Goal: Information Seeking & Learning: Learn about a topic

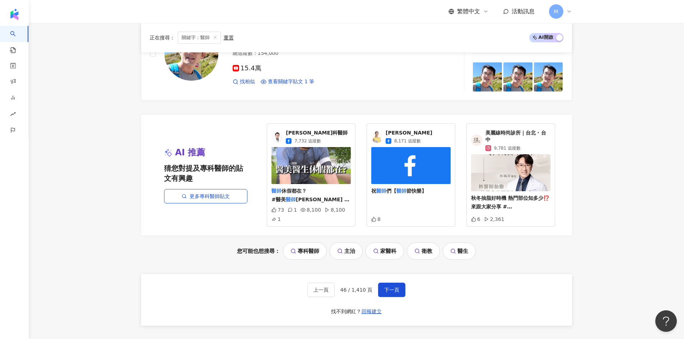
scroll to position [0, 155]
click at [386, 287] on button "下一頁" at bounding box center [391, 290] width 27 height 14
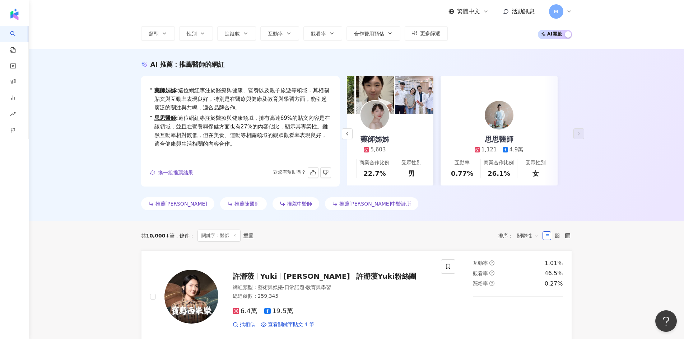
scroll to position [0, 0]
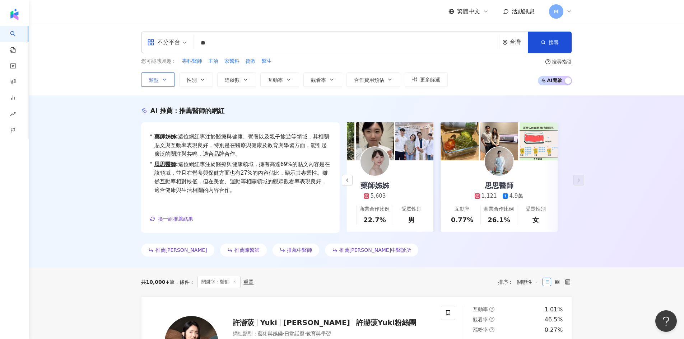
click at [159, 80] on button "類型" at bounding box center [158, 79] width 34 height 14
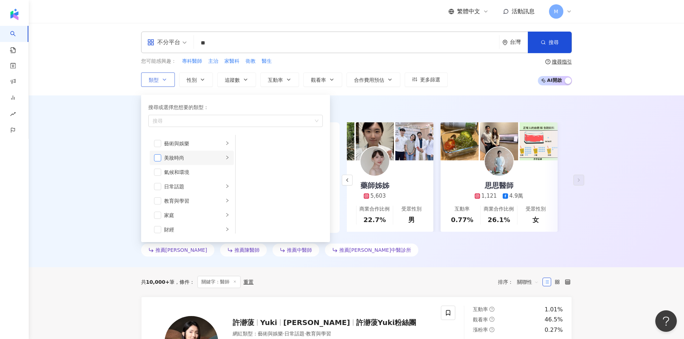
click at [159, 155] on span "button" at bounding box center [157, 157] width 7 height 7
click at [225, 159] on icon "right" at bounding box center [227, 157] width 4 height 4
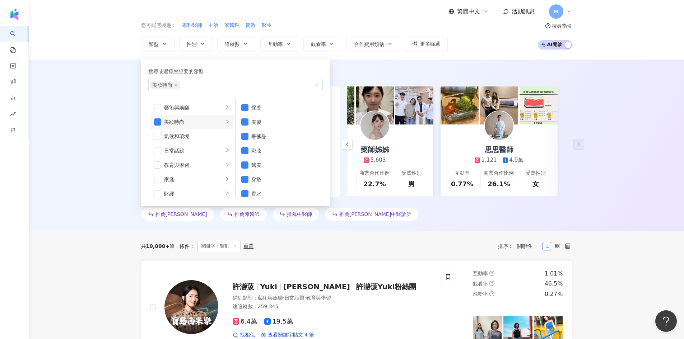
click at [356, 69] on div "AI 推薦 ： 推薦醫師的網紅 • 謝炳賢 : 該網紅在運動和醫療健康領域擁有相當高的內容創作比例，並且在教育與學習方面也展現出積極互動，觀眾的觀看率相對較高…" at bounding box center [356, 146] width 655 height 172
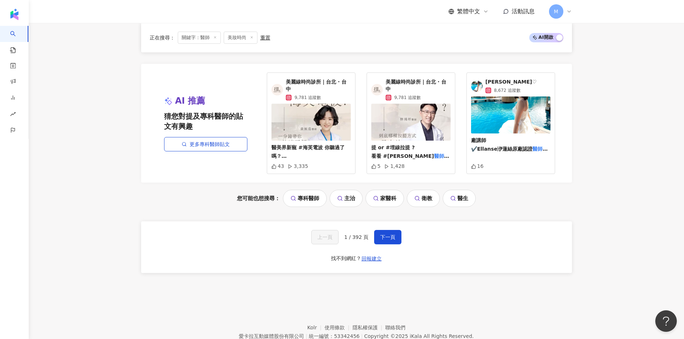
scroll to position [1355, 0]
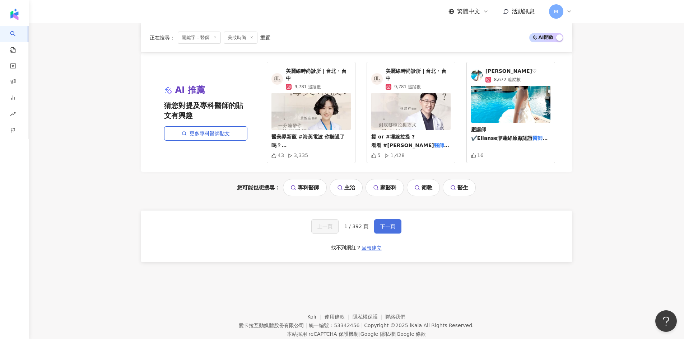
click at [389, 224] on span "下一頁" at bounding box center [387, 227] width 15 height 6
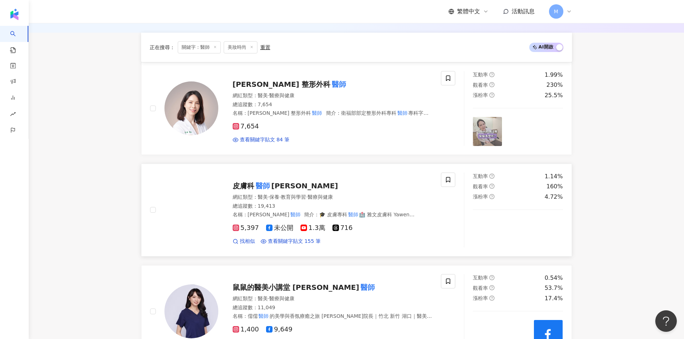
scroll to position [108, 0]
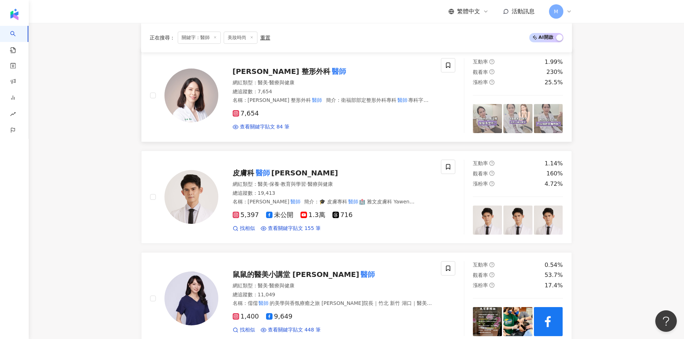
click at [248, 70] on span "鄭穎 整形外科" at bounding box center [282, 71] width 98 height 9
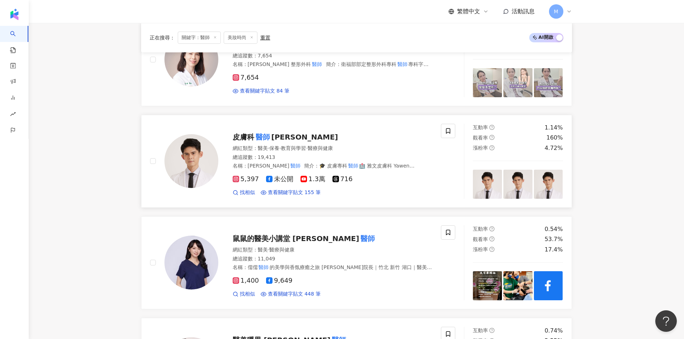
scroll to position [179, 0]
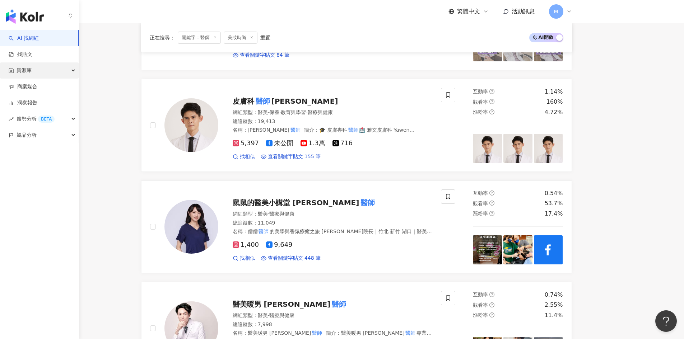
click at [56, 71] on div "資源庫" at bounding box center [39, 70] width 79 height 16
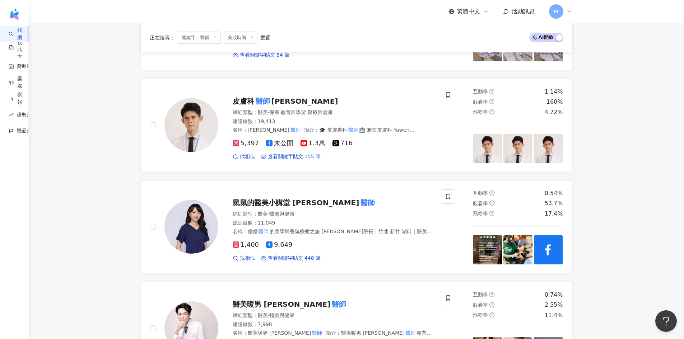
drag, startPoint x: 41, startPoint y: 91, endPoint x: 100, endPoint y: 83, distance: 59.8
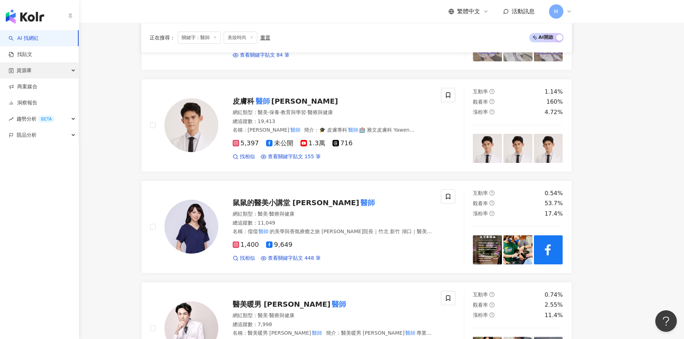
click at [43, 72] on div "資源庫" at bounding box center [39, 70] width 79 height 16
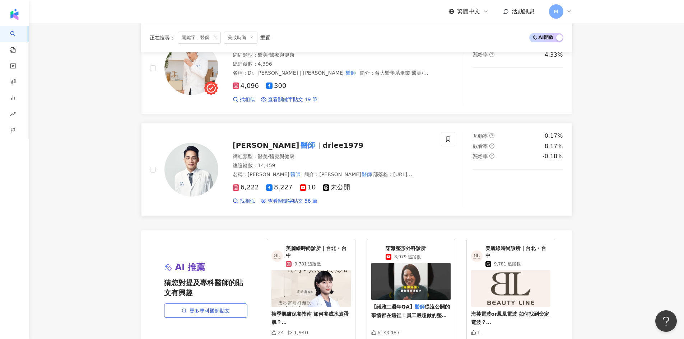
scroll to position [1328, 0]
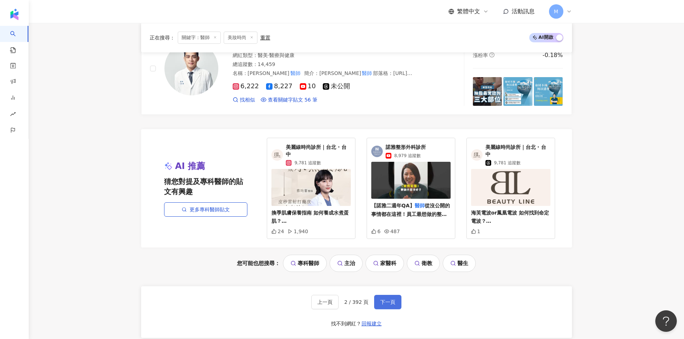
click at [389, 300] on span "下一頁" at bounding box center [387, 302] width 15 height 6
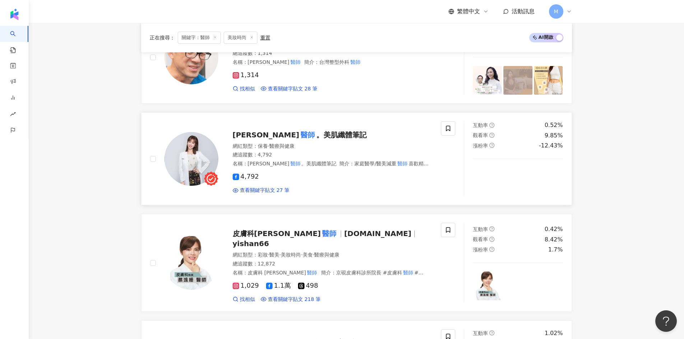
scroll to position [682, 0]
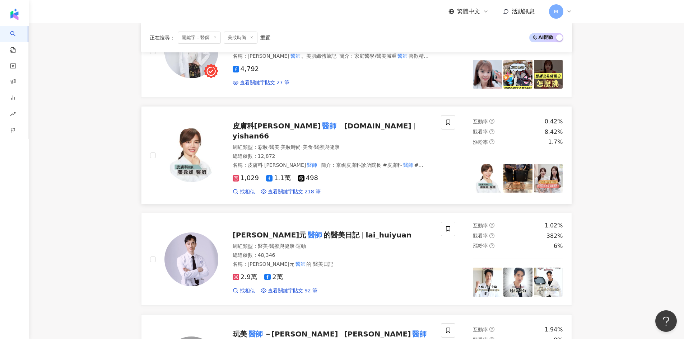
click at [320, 122] on mark "醫師" at bounding box center [328, 125] width 17 height 11
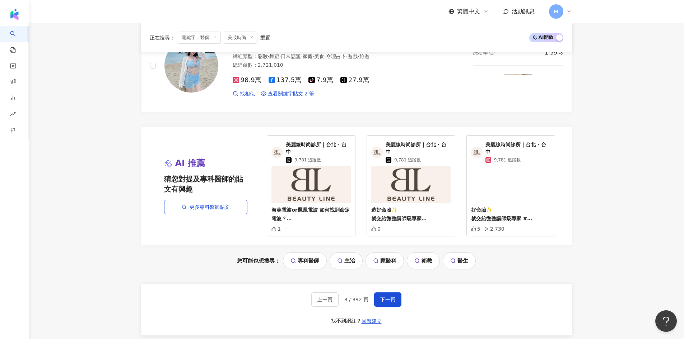
scroll to position [1292, 0]
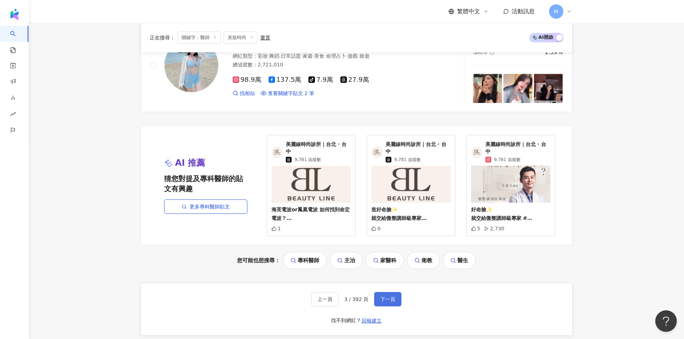
click at [390, 296] on span "下一頁" at bounding box center [387, 299] width 15 height 6
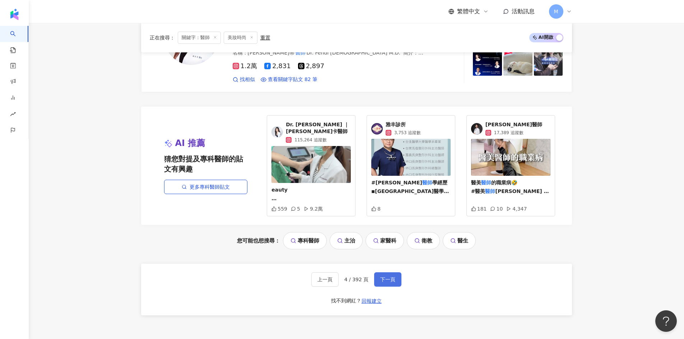
click at [386, 272] on button "下一頁" at bounding box center [387, 279] width 27 height 14
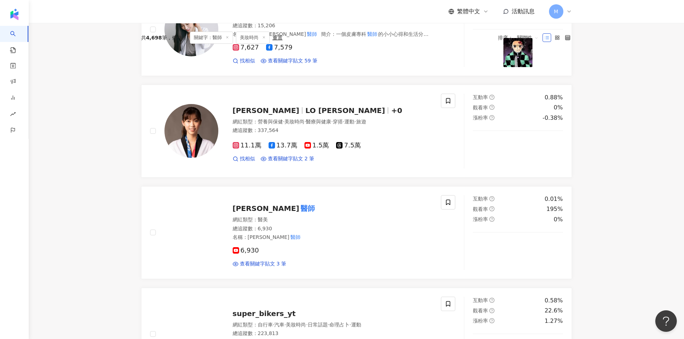
scroll to position [0, 0]
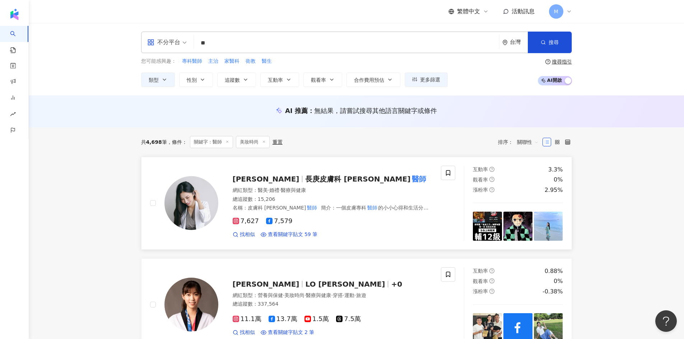
click at [308, 178] on span "長庚皮膚科 王芳穎" at bounding box center [357, 179] width 105 height 9
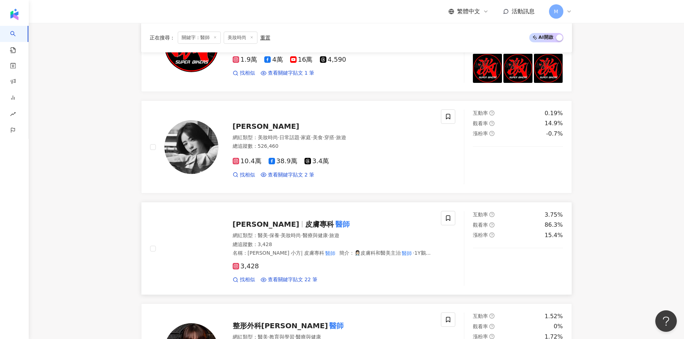
scroll to position [466, 0]
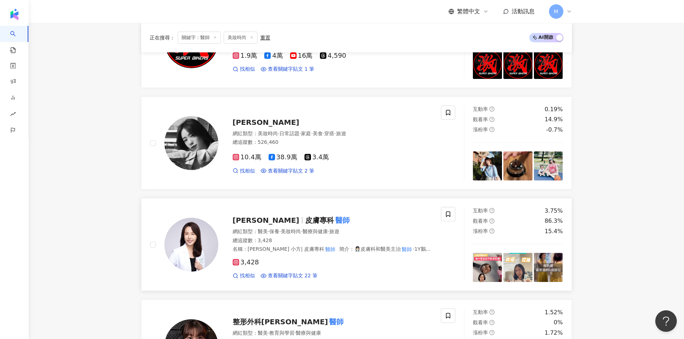
click at [262, 218] on span "Annie 小方" at bounding box center [266, 220] width 67 height 9
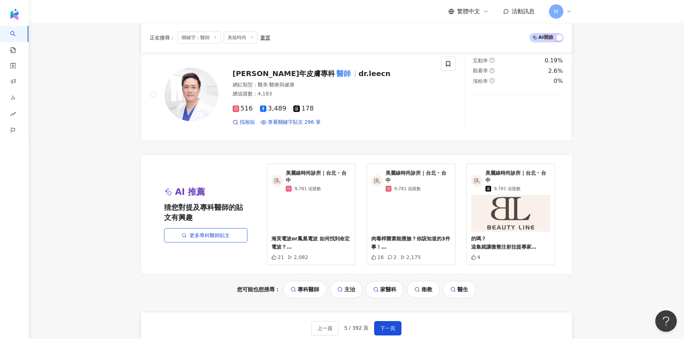
scroll to position [1292, 0]
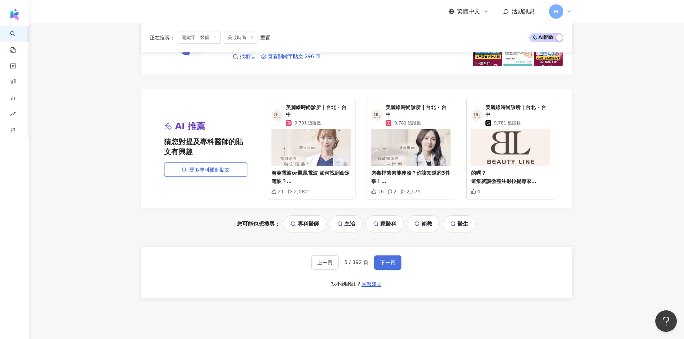
click at [392, 265] on span "下一頁" at bounding box center [387, 263] width 15 height 6
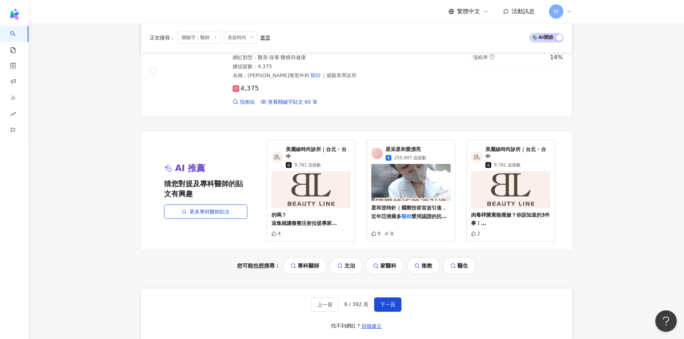
scroll to position [1256, 0]
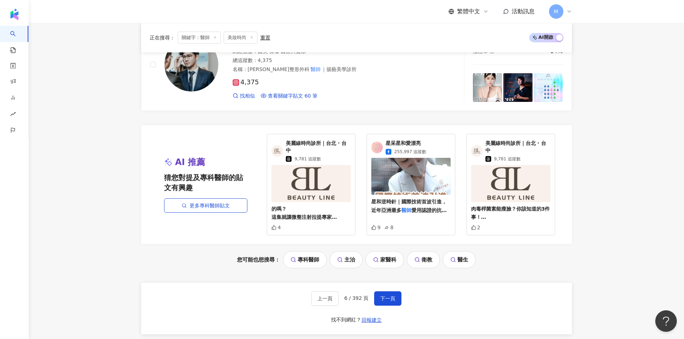
drag, startPoint x: 388, startPoint y: 295, endPoint x: 395, endPoint y: 283, distance: 14.6
click at [388, 296] on span "下一頁" at bounding box center [387, 299] width 15 height 6
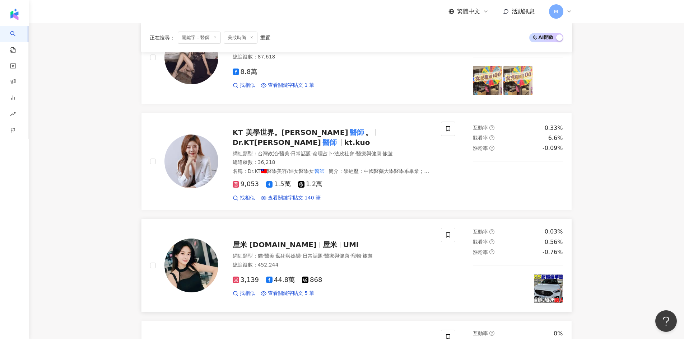
scroll to position [179, 0]
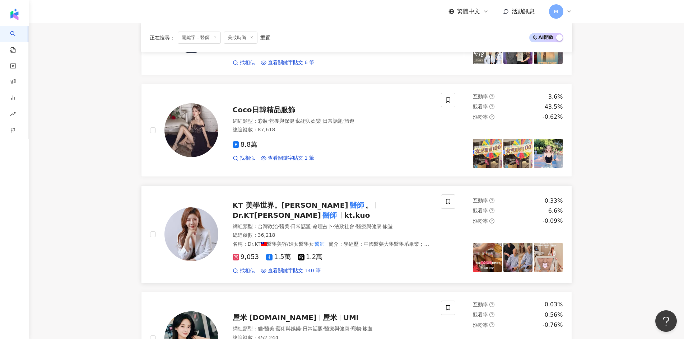
click at [321, 211] on span "Dr.KT郭美妤" at bounding box center [277, 215] width 88 height 9
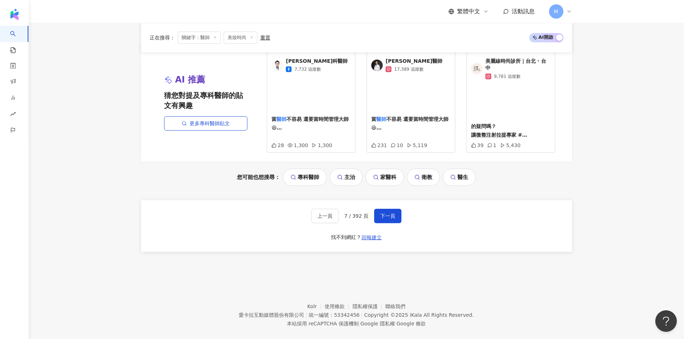
scroll to position [1349, 0]
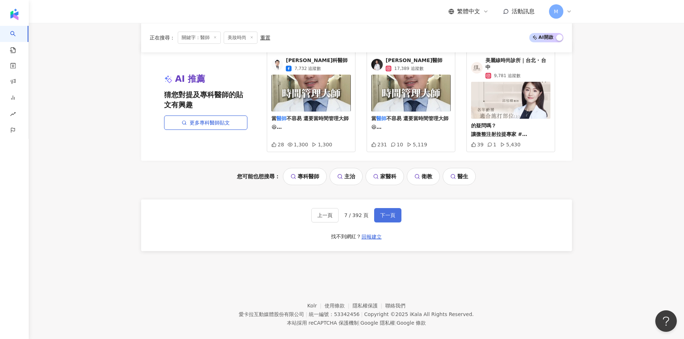
click at [393, 212] on span "下一頁" at bounding box center [387, 215] width 15 height 6
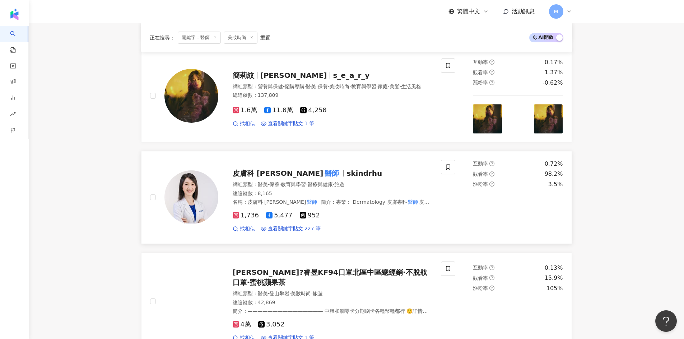
scroll to position [323, 0]
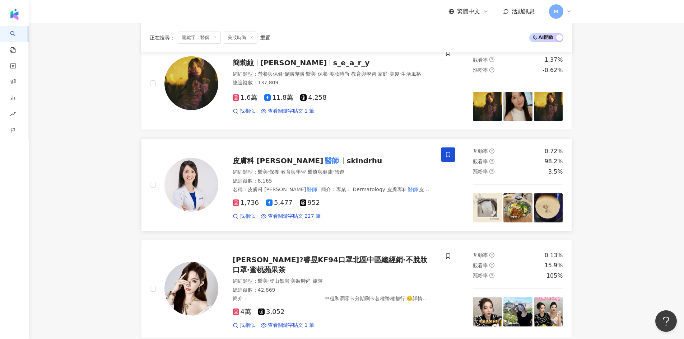
click at [445, 157] on icon at bounding box center [448, 154] width 6 height 6
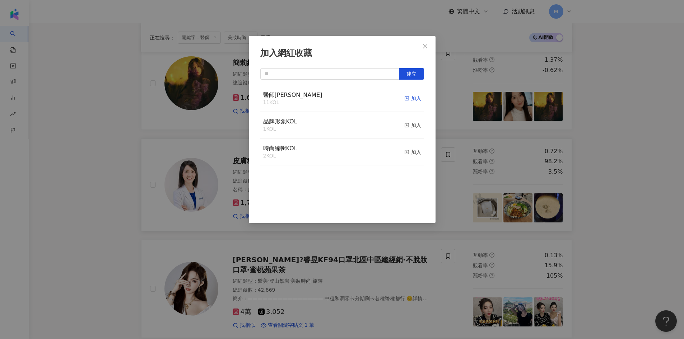
click at [411, 99] on div "加入" at bounding box center [412, 98] width 17 height 8
click at [90, 156] on div "加入網紅收藏 建立 醫師KOL 12 KOL 已加入 品牌形象KOL 1 KOL 加入 時尚編輯KOL 2 KOL 加入" at bounding box center [342, 169] width 684 height 339
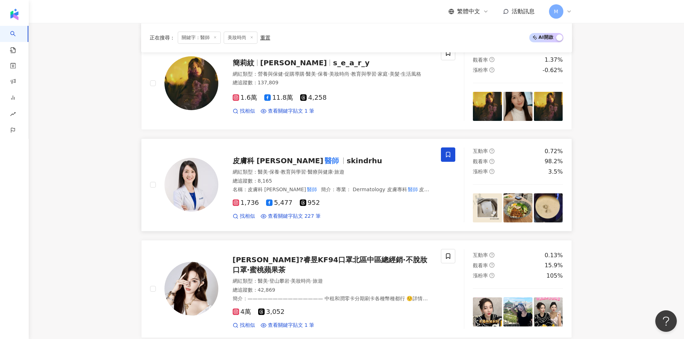
click at [262, 162] on span "皮膚科 胡怡萱" at bounding box center [278, 160] width 91 height 9
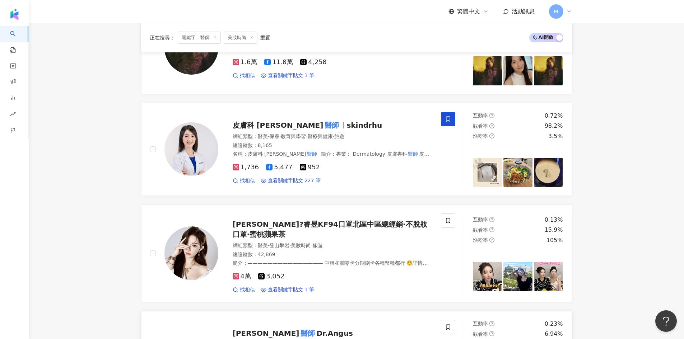
scroll to position [538, 0]
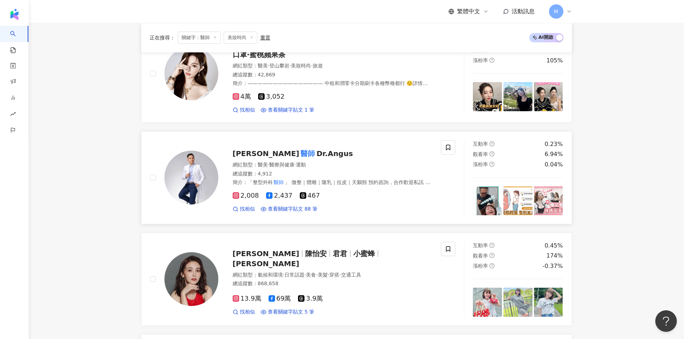
click at [316, 153] on span "Dr.Angus" at bounding box center [334, 153] width 36 height 9
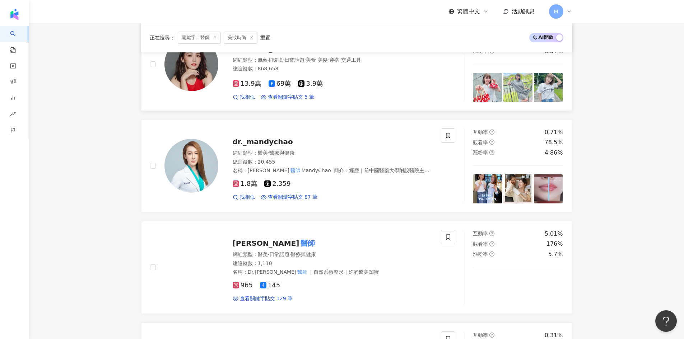
scroll to position [754, 0]
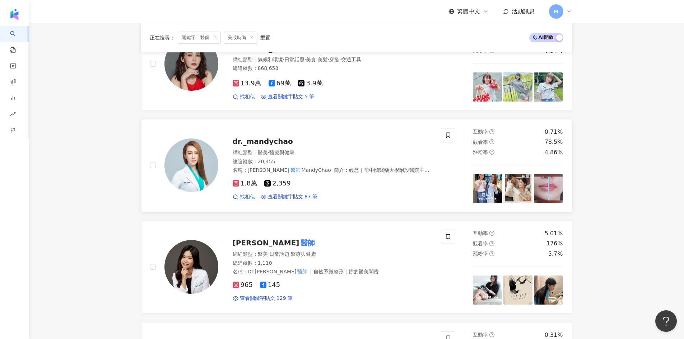
click at [284, 144] on span "dr._mandychao" at bounding box center [263, 141] width 60 height 9
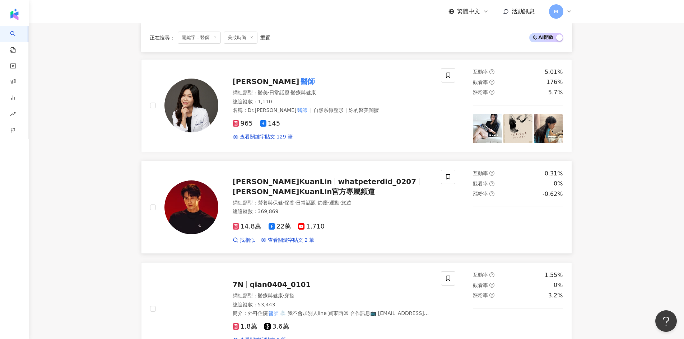
scroll to position [933, 0]
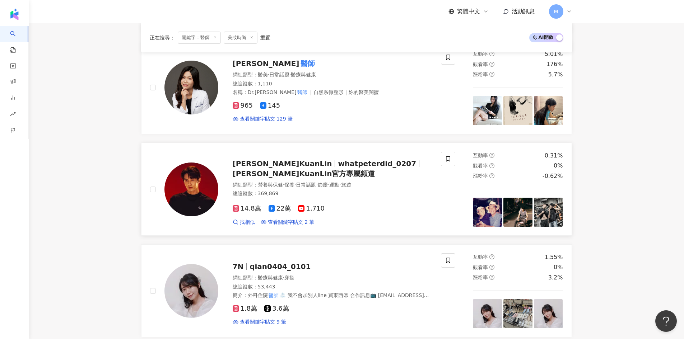
click at [349, 165] on span "whatpeterdid_0207" at bounding box center [377, 163] width 78 height 9
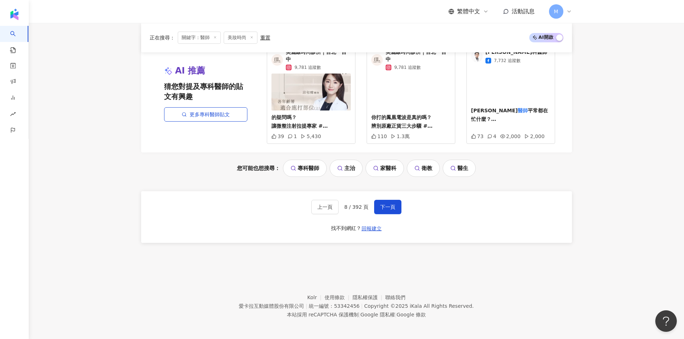
scroll to position [1353, 0]
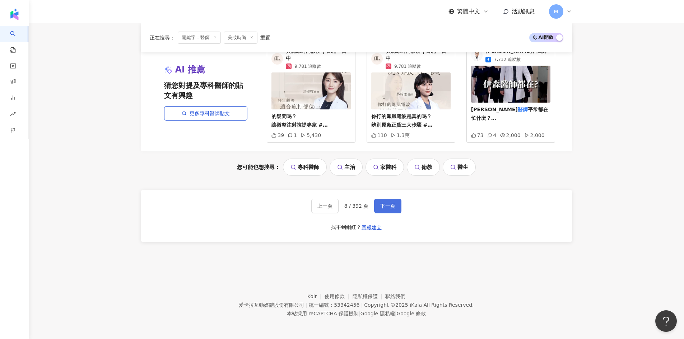
click at [388, 203] on span "下一頁" at bounding box center [387, 206] width 15 height 6
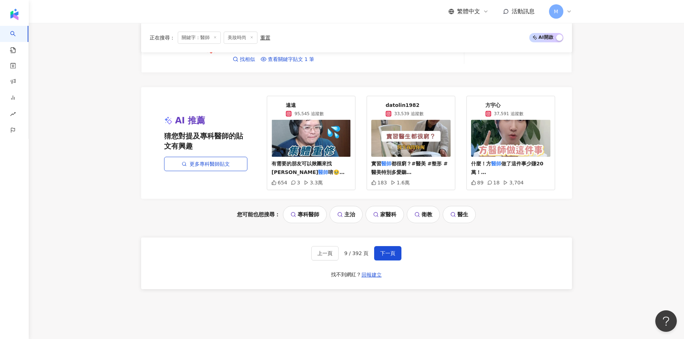
scroll to position [1328, 0]
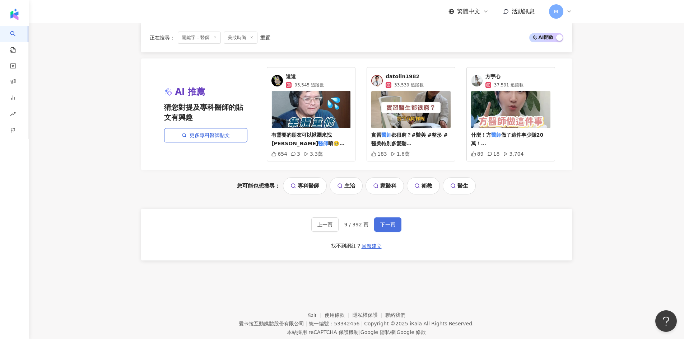
click at [393, 222] on span "下一頁" at bounding box center [387, 225] width 15 height 6
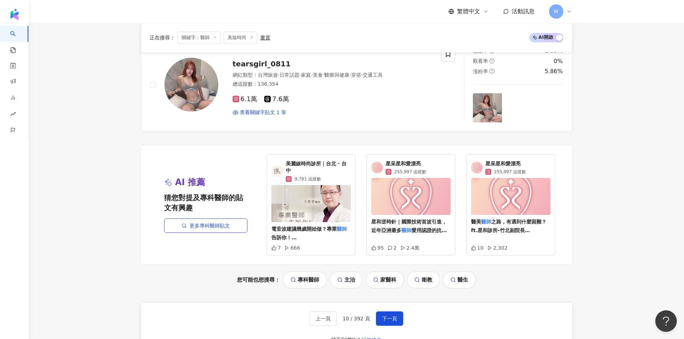
scroll to position [1350, 0]
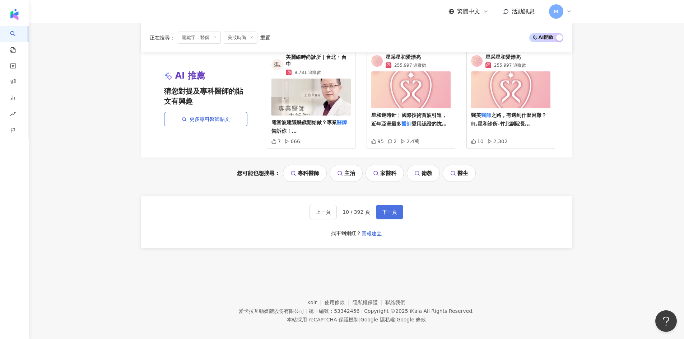
click at [386, 211] on button "下一頁" at bounding box center [389, 212] width 27 height 14
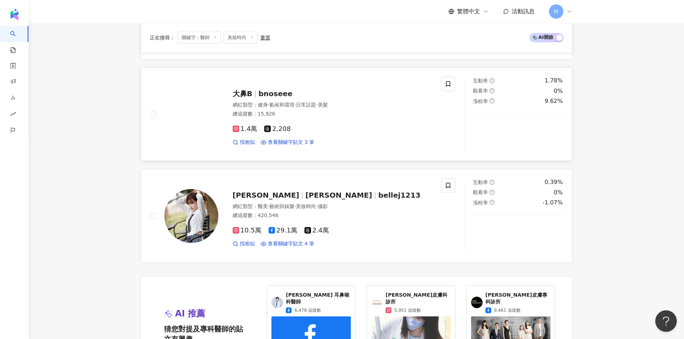
scroll to position [1292, 0]
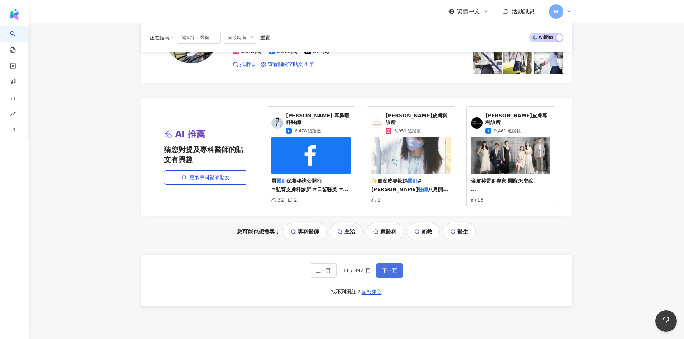
click at [391, 268] on span "下一頁" at bounding box center [389, 271] width 15 height 6
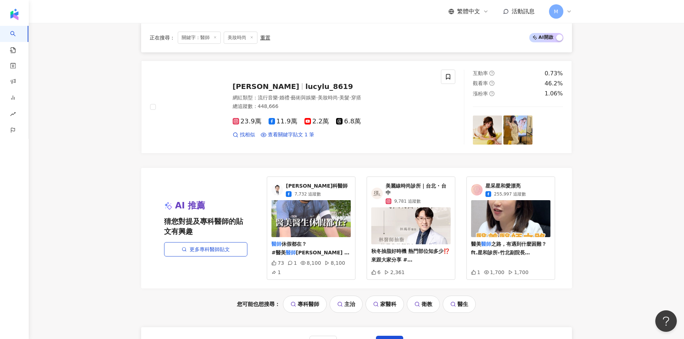
scroll to position [1365, 0]
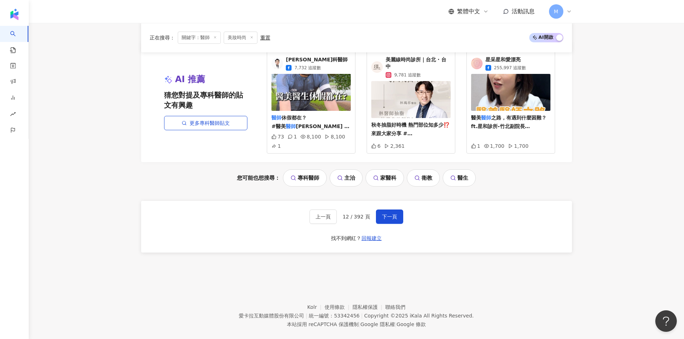
click at [402, 207] on div "上一頁 12 / 392 頁 下一頁 找不到網紅？ 回報建立" at bounding box center [356, 227] width 431 height 52
click at [395, 210] on button "下一頁" at bounding box center [389, 217] width 27 height 14
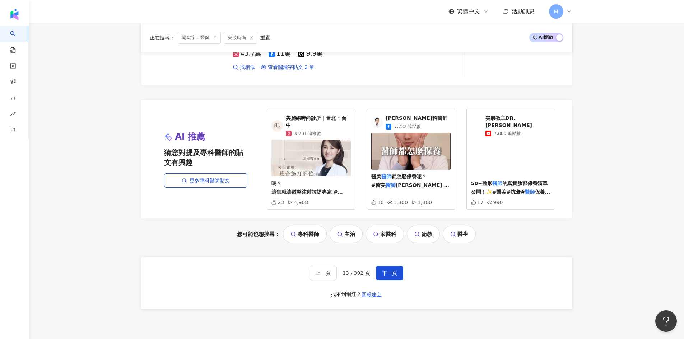
scroll to position [1292, 0]
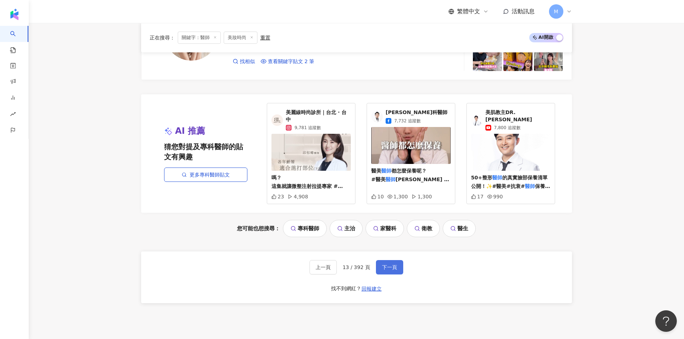
click at [395, 260] on button "下一頁" at bounding box center [389, 267] width 27 height 14
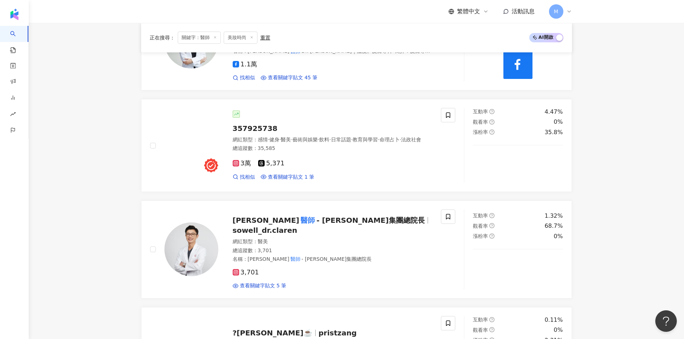
scroll to position [899, 0]
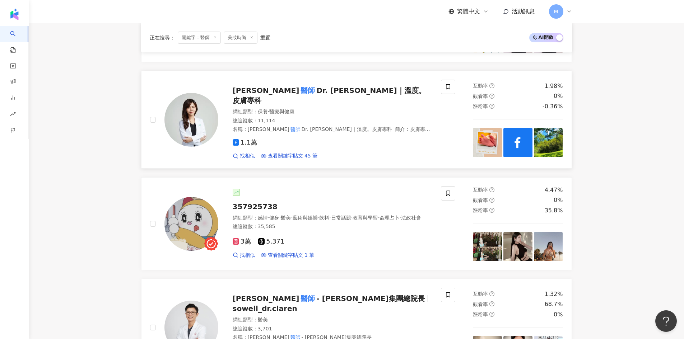
click at [349, 91] on span "Dr. Jenny｜溫度。皮膚專科" at bounding box center [329, 95] width 193 height 19
click at [451, 84] on icon at bounding box center [448, 87] width 6 height 6
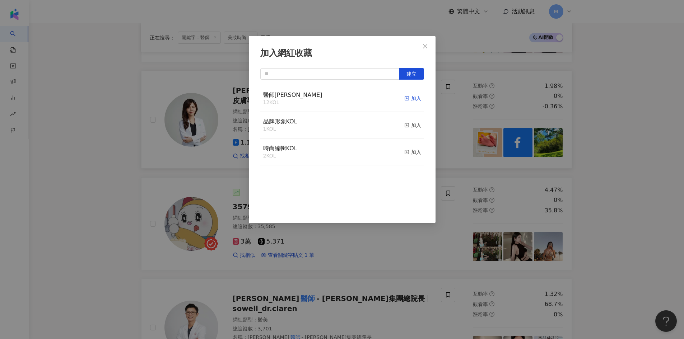
click at [404, 99] on icon "button" at bounding box center [406, 98] width 5 height 5
click at [612, 120] on div "加入網紅收藏 建立 醫師KOL 13 KOL 已加入 品牌形象KOL 1 KOL 加入 時尚編輯KOL 2 KOL 加入" at bounding box center [342, 169] width 684 height 339
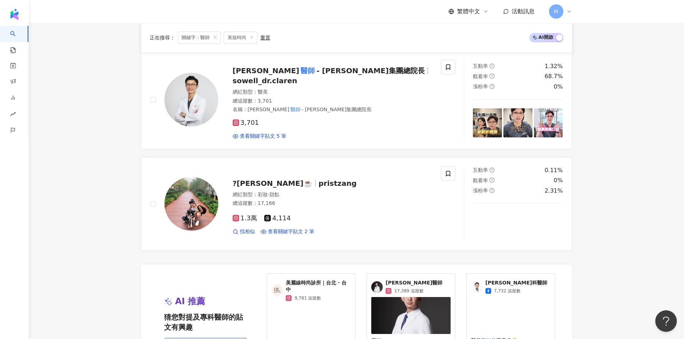
scroll to position [1114, 0]
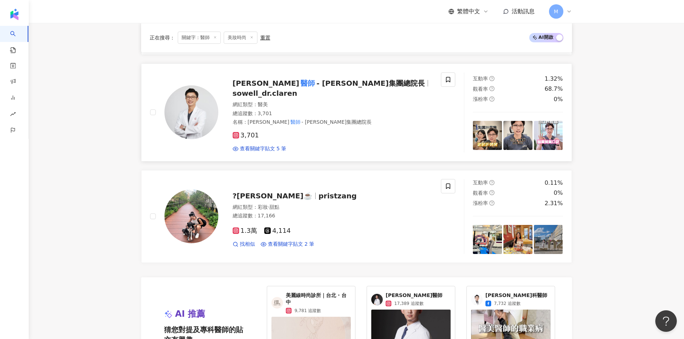
click at [316, 82] on span "- 守葳集團總院長" at bounding box center [370, 83] width 108 height 9
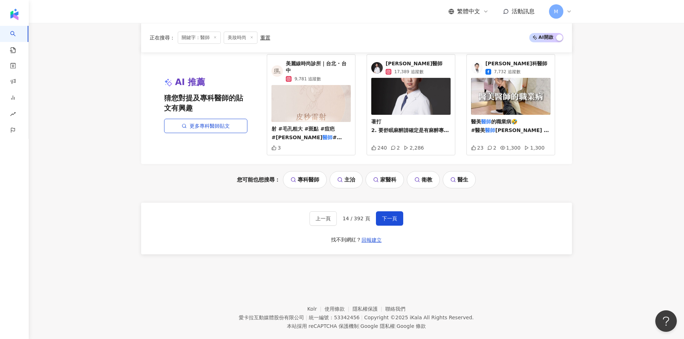
scroll to position [1350, 0]
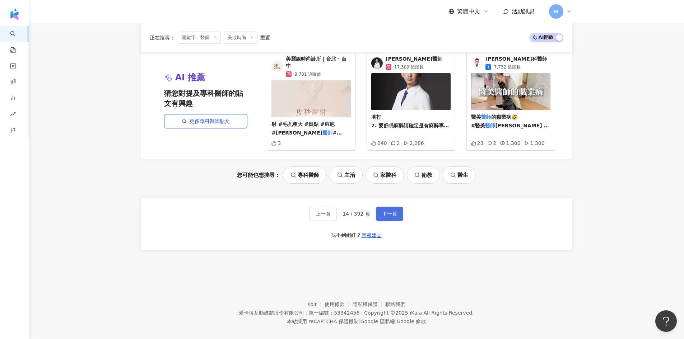
click at [376, 207] on button "下一頁" at bounding box center [389, 214] width 27 height 14
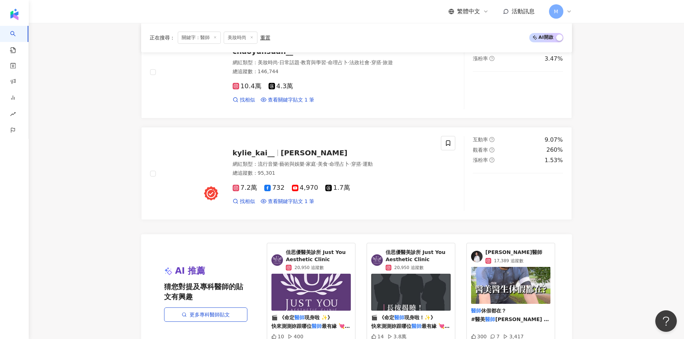
scroll to position [1292, 0]
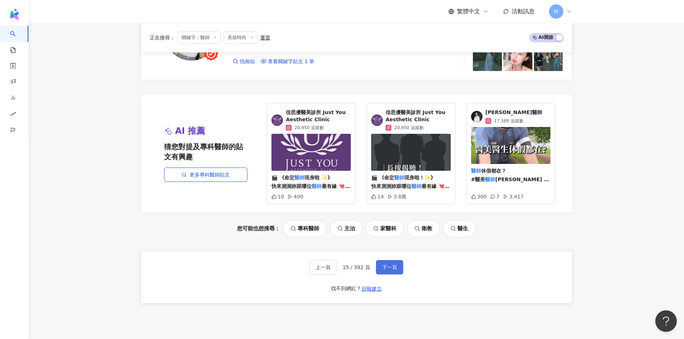
click at [390, 264] on span "下一頁" at bounding box center [389, 267] width 15 height 6
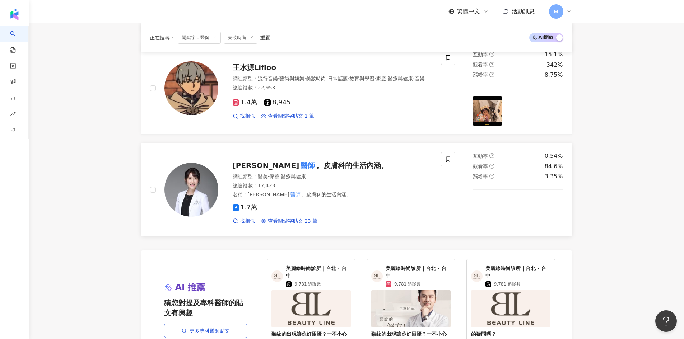
scroll to position [1148, 0]
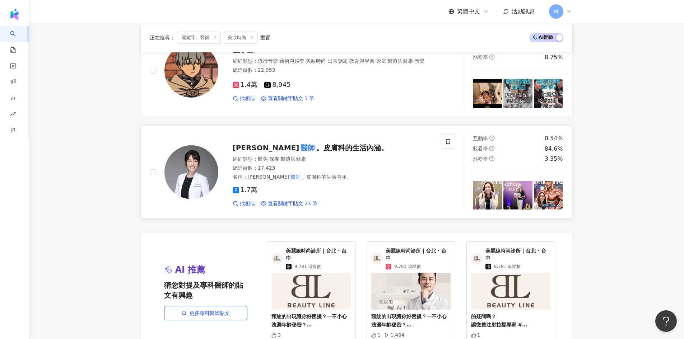
click at [322, 147] on span "。皮膚科的生活內涵。" at bounding box center [352, 148] width 72 height 9
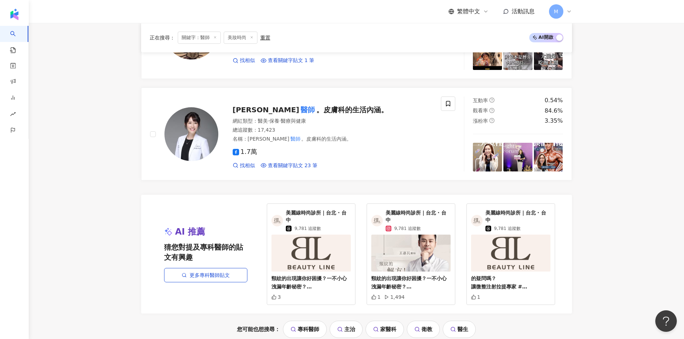
scroll to position [1349, 0]
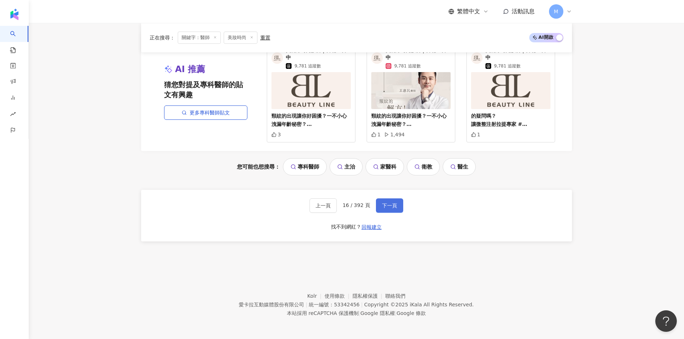
click at [378, 211] on button "下一頁" at bounding box center [389, 205] width 27 height 14
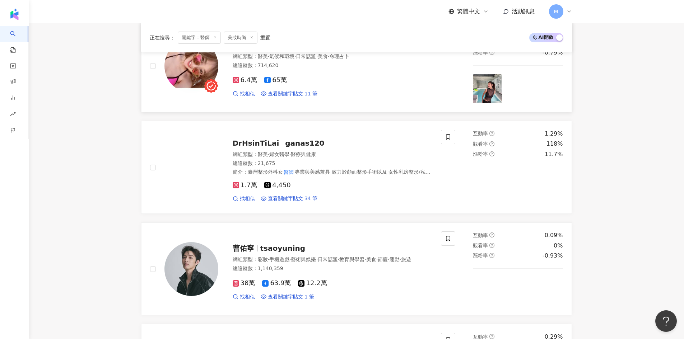
scroll to position [646, 0]
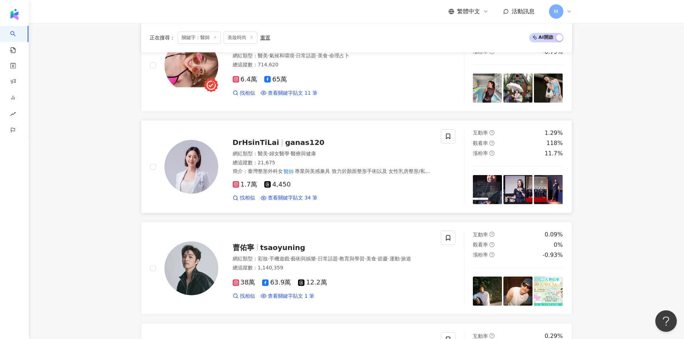
click at [304, 141] on span "ganas120" at bounding box center [304, 142] width 39 height 9
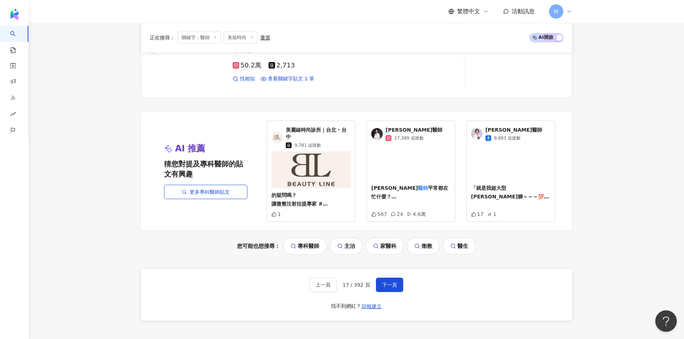
scroll to position [1292, 0]
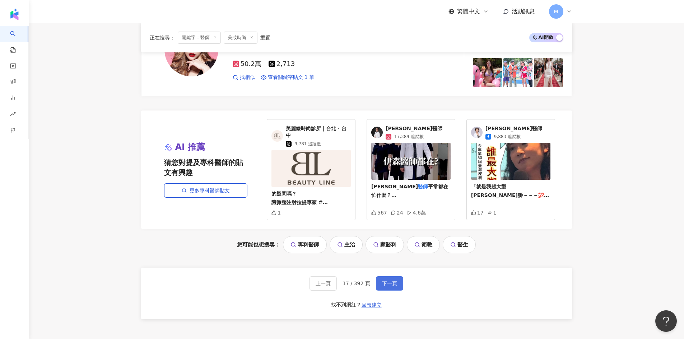
click at [394, 282] on span "下一頁" at bounding box center [389, 284] width 15 height 6
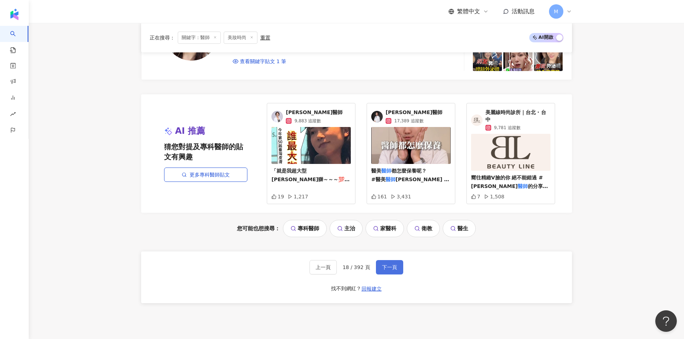
click at [390, 264] on span "下一頁" at bounding box center [389, 267] width 15 height 6
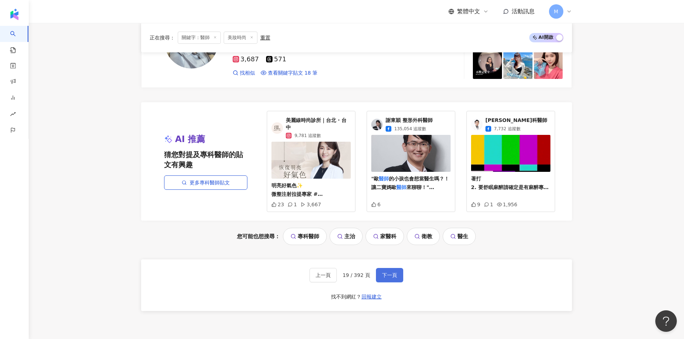
click at [391, 268] on button "下一頁" at bounding box center [389, 275] width 27 height 14
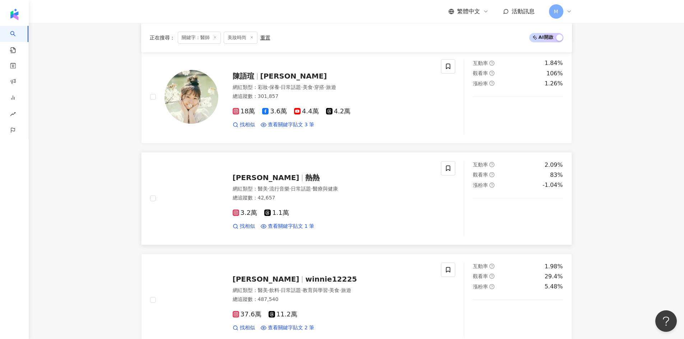
scroll to position [825, 0]
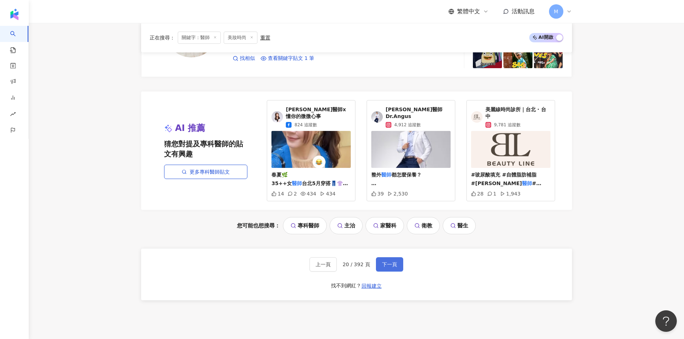
click at [399, 264] on button "下一頁" at bounding box center [389, 264] width 27 height 14
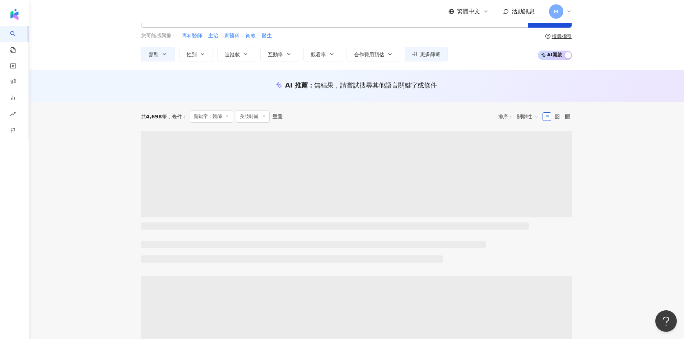
scroll to position [0, 0]
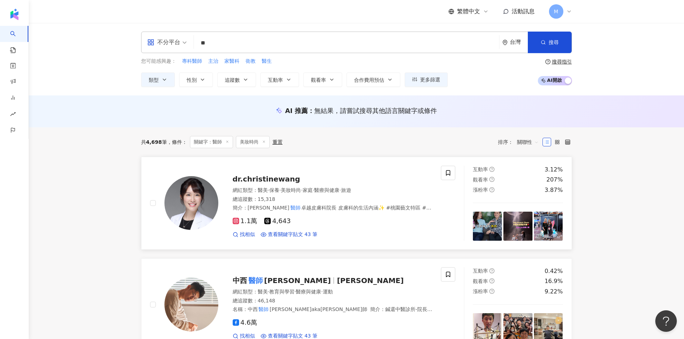
click at [280, 178] on span "dr.christinewang" at bounding box center [266, 179] width 67 height 9
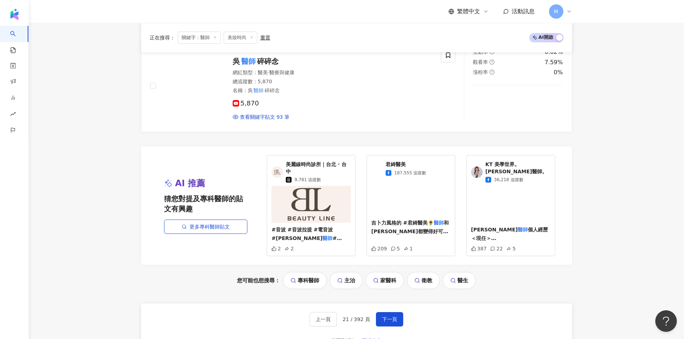
scroll to position [1292, 0]
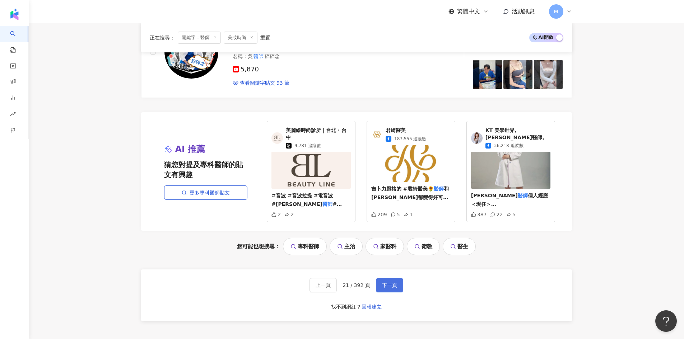
click at [395, 278] on button "下一頁" at bounding box center [389, 285] width 27 height 14
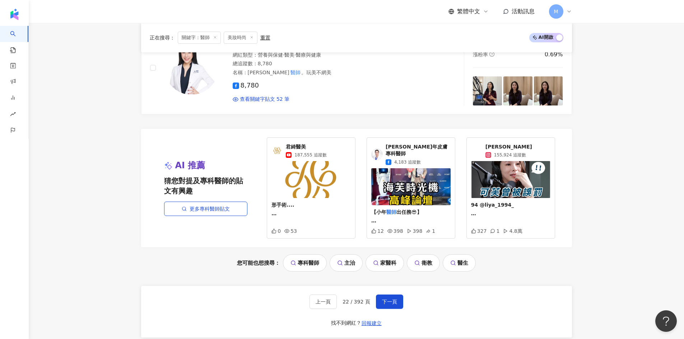
scroll to position [1256, 0]
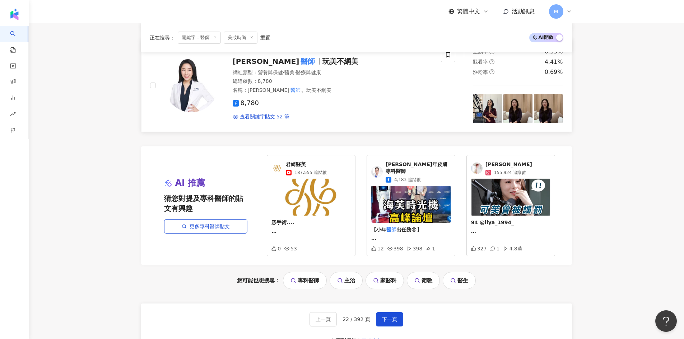
click at [322, 60] on span "玩美不網美" at bounding box center [340, 61] width 36 height 9
drag, startPoint x: 394, startPoint y: 311, endPoint x: 397, endPoint y: 296, distance: 15.6
click at [394, 317] on span "下一頁" at bounding box center [389, 320] width 15 height 6
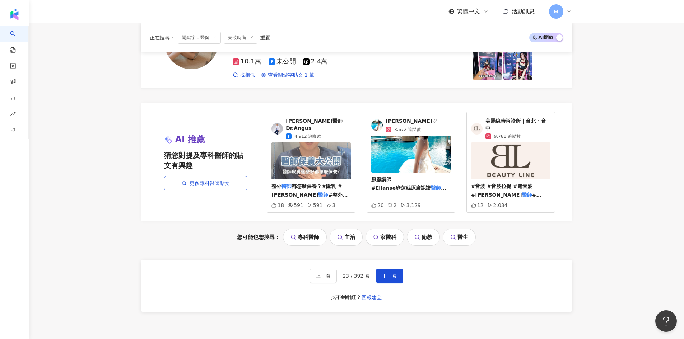
scroll to position [1292, 0]
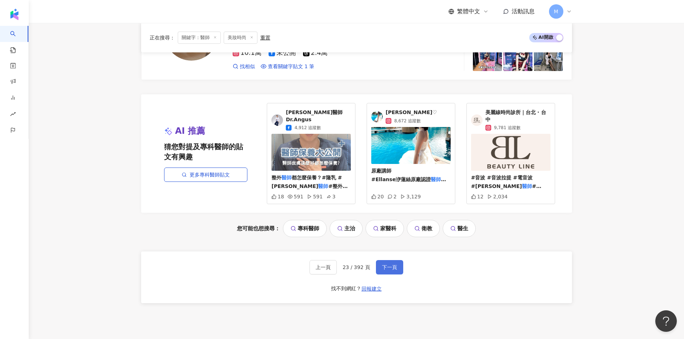
click at [388, 266] on span "下一頁" at bounding box center [389, 267] width 15 height 6
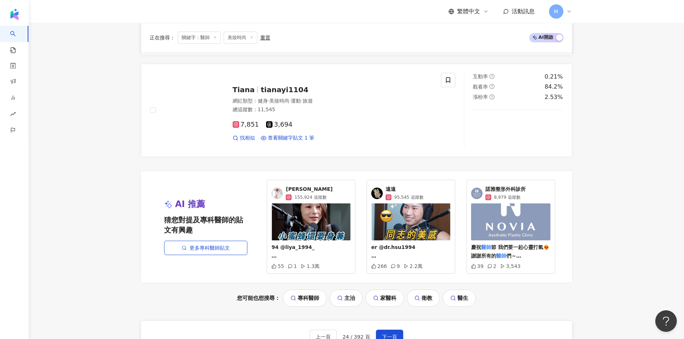
scroll to position [1328, 0]
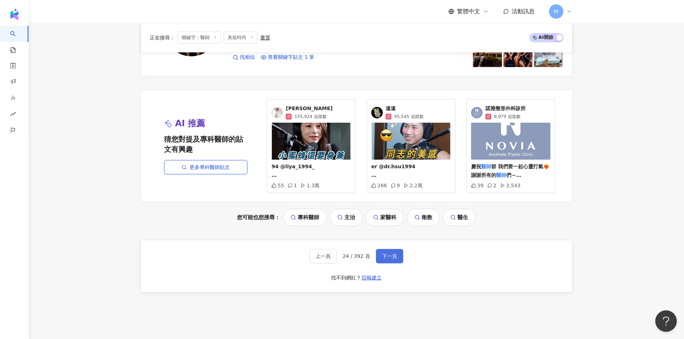
click at [389, 253] on span "下一頁" at bounding box center [389, 256] width 15 height 6
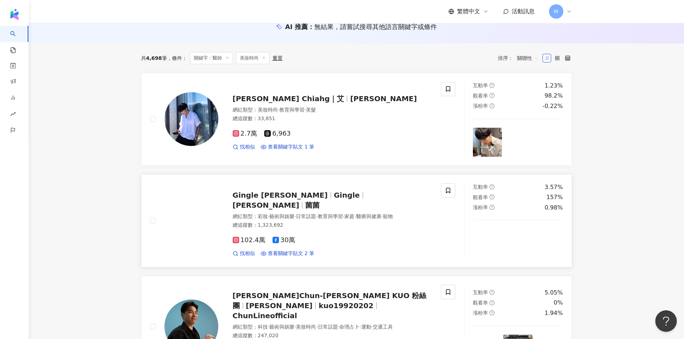
scroll to position [108, 0]
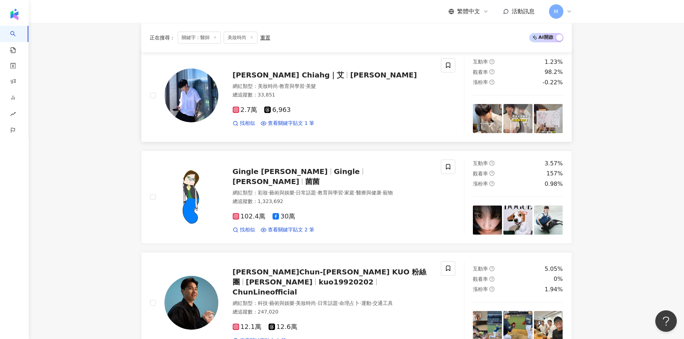
click at [288, 71] on span "ERiC Chiahg｜艾" at bounding box center [289, 75] width 112 height 9
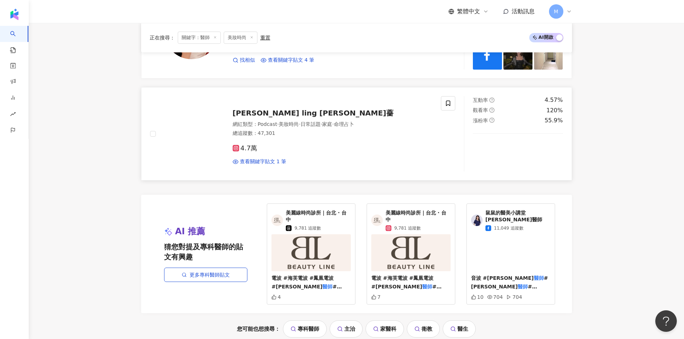
scroll to position [1256, 0]
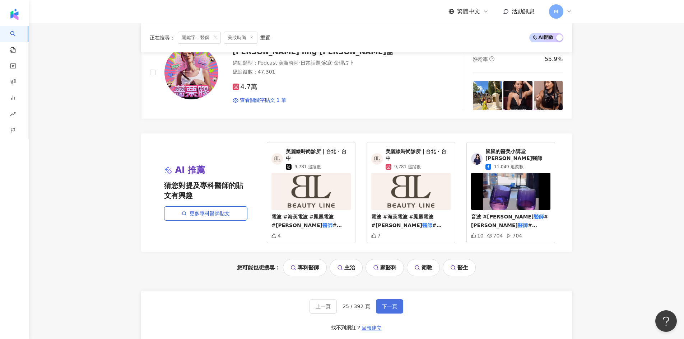
click at [382, 304] on span "下一頁" at bounding box center [389, 307] width 15 height 6
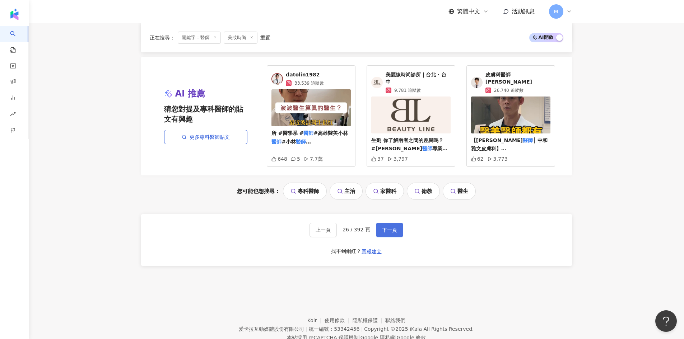
scroll to position [1349, 0]
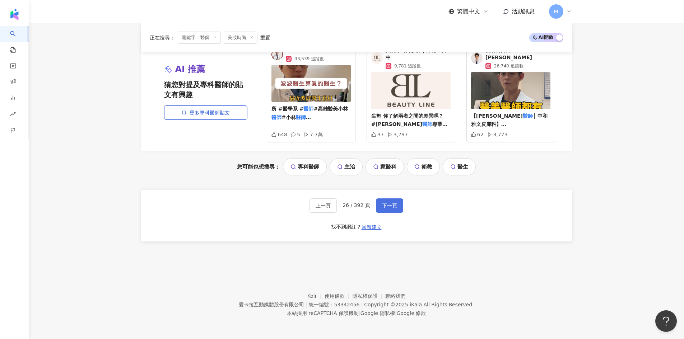
click at [388, 206] on span "下一頁" at bounding box center [389, 206] width 15 height 6
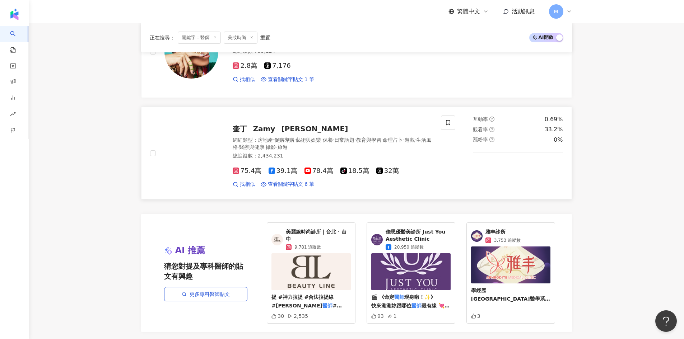
scroll to position [1328, 0]
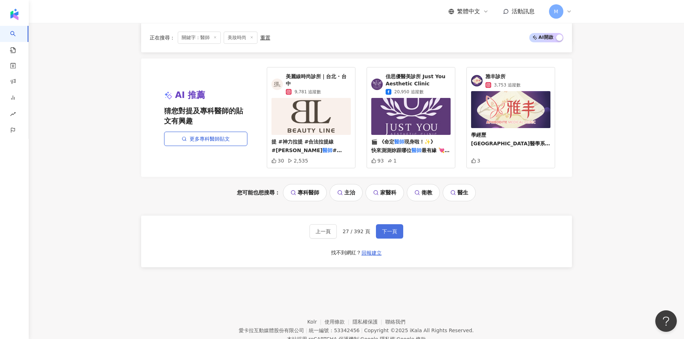
click at [394, 229] on span "下一頁" at bounding box center [389, 232] width 15 height 6
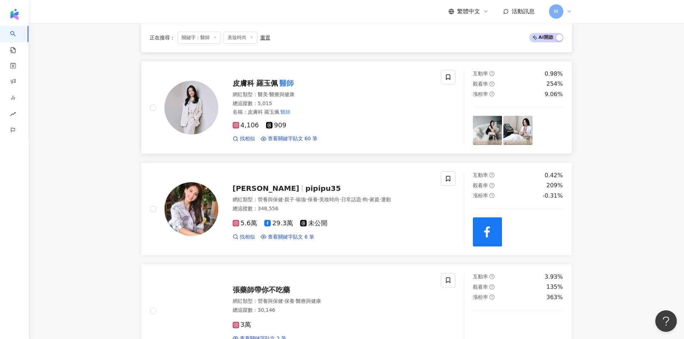
scroll to position [502, 0]
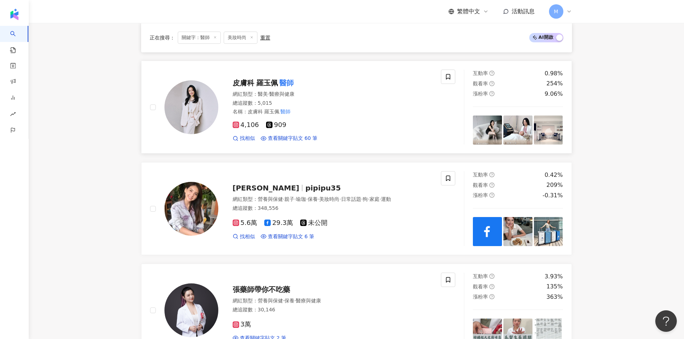
click at [278, 82] on mark "醫師" at bounding box center [286, 82] width 17 height 11
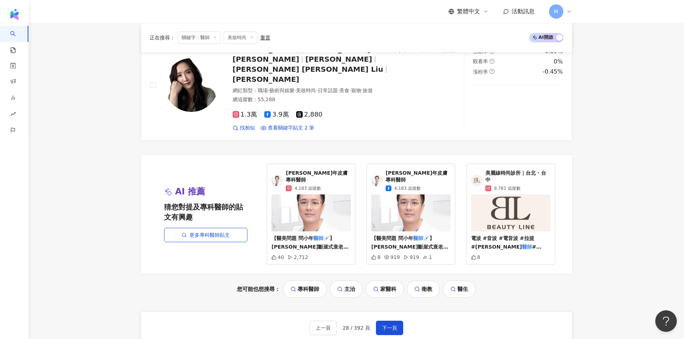
scroll to position [1256, 0]
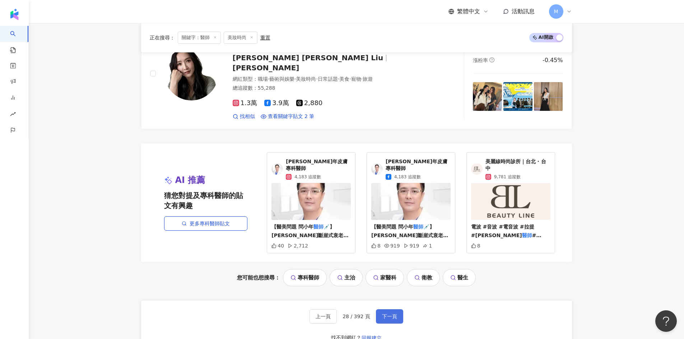
click at [388, 314] on span "下一頁" at bounding box center [389, 317] width 15 height 6
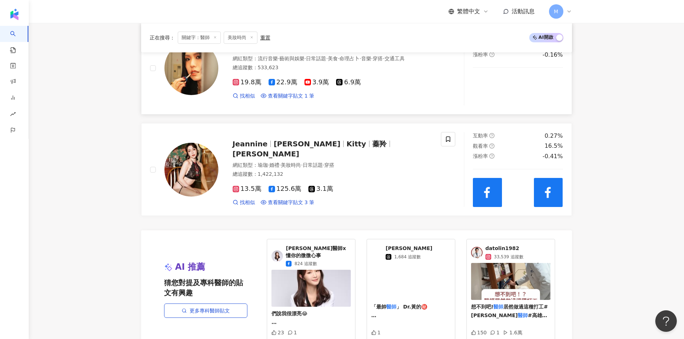
scroll to position [1112, 0]
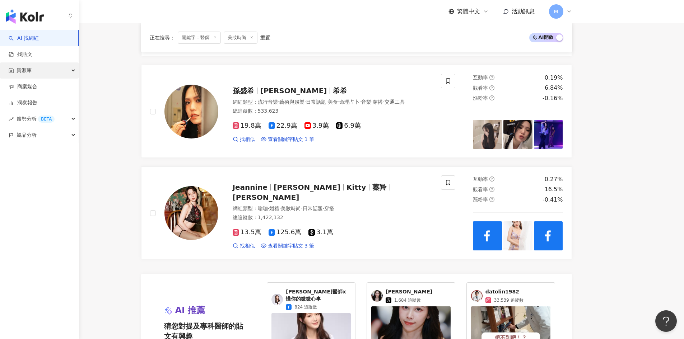
click at [40, 69] on div "資源庫" at bounding box center [39, 70] width 79 height 16
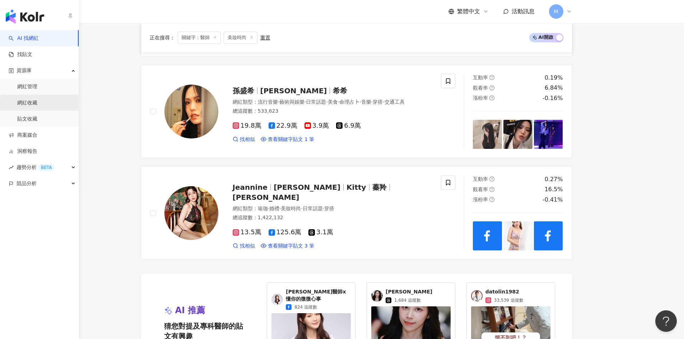
click at [37, 102] on link "網紅收藏" at bounding box center [27, 102] width 20 height 7
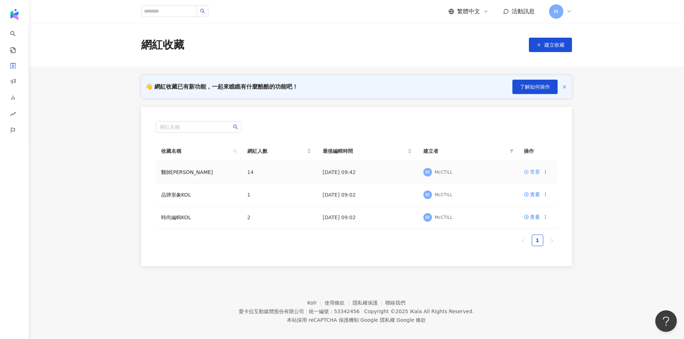
click at [534, 174] on div "查看" at bounding box center [535, 172] width 10 height 8
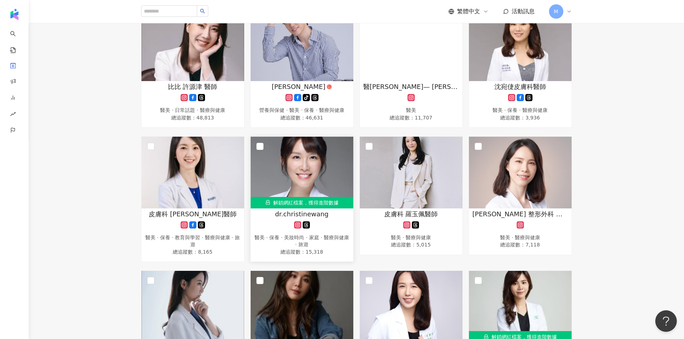
scroll to position [108, 0]
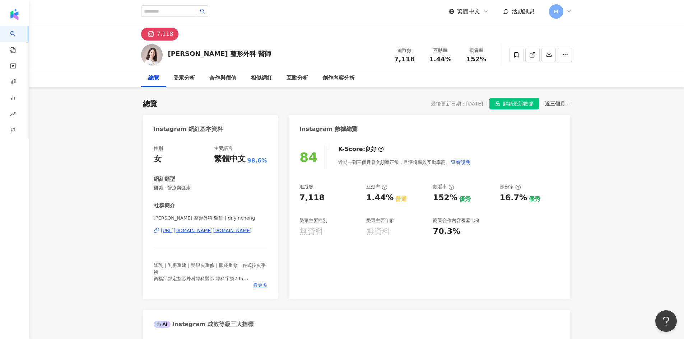
click at [233, 230] on div "https://www.instagram.com/dr.yincheng/" at bounding box center [206, 231] width 91 height 6
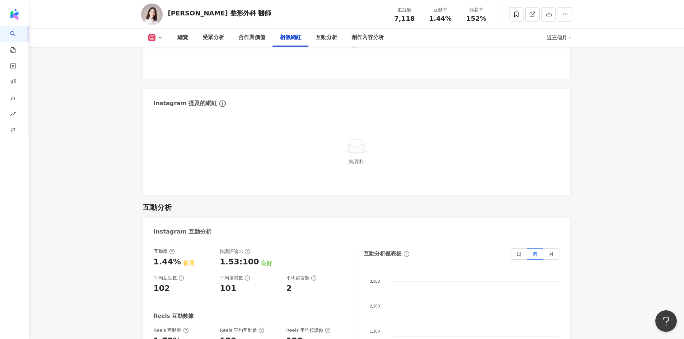
scroll to position [1005, 0]
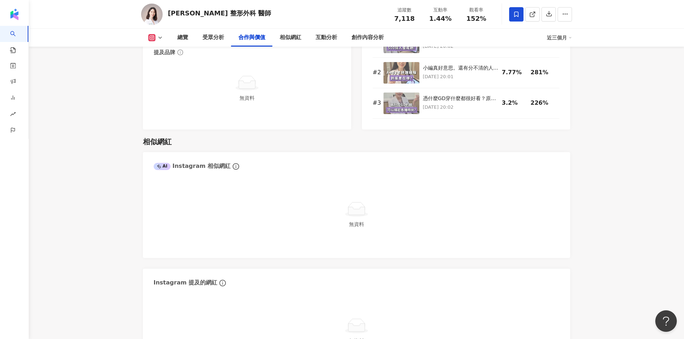
click at [513, 14] on icon at bounding box center [516, 14] width 6 height 6
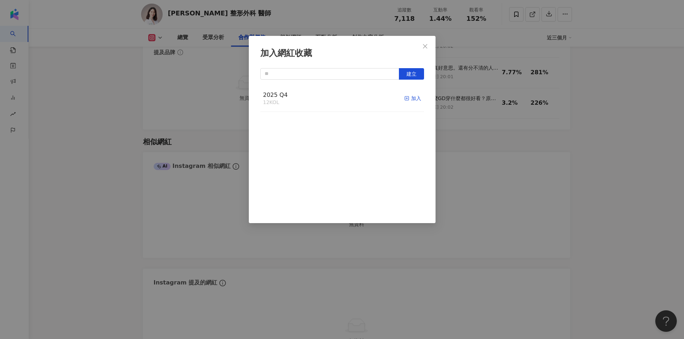
click at [412, 102] on div "加入" at bounding box center [412, 98] width 17 height 8
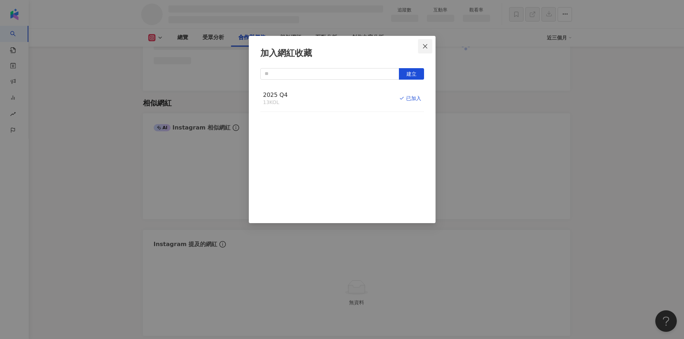
scroll to position [997, 0]
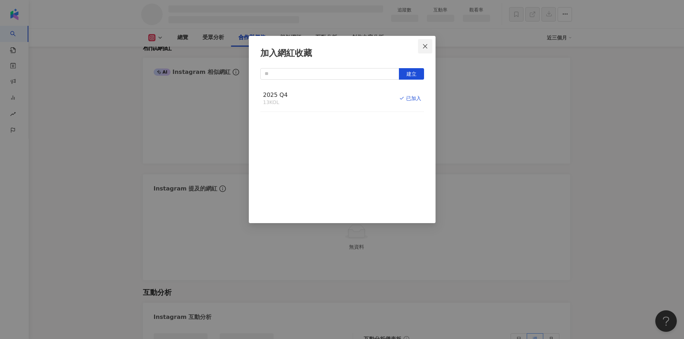
click at [424, 48] on icon "close" at bounding box center [425, 46] width 6 height 6
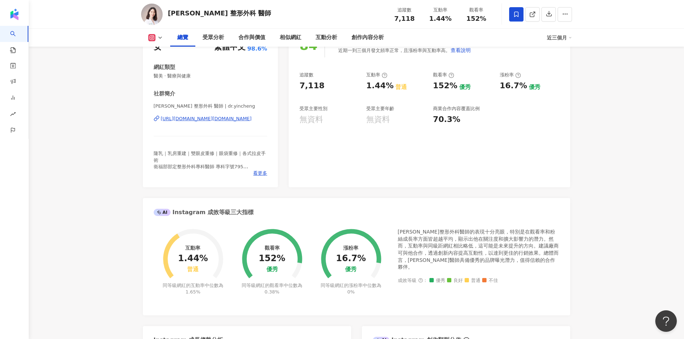
scroll to position [100, 0]
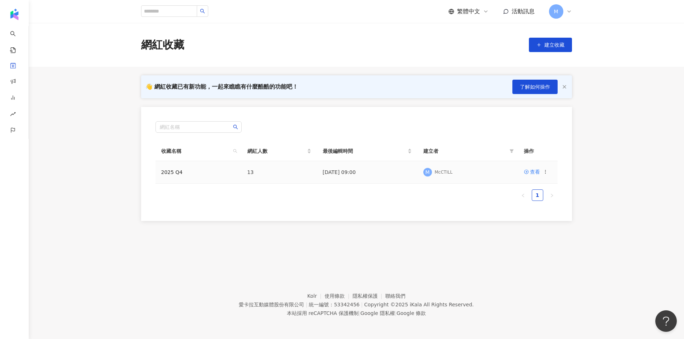
click at [544, 173] on icon at bounding box center [545, 171] width 5 height 5
click at [529, 189] on div "編輯收藏名稱" at bounding box center [526, 186] width 30 height 8
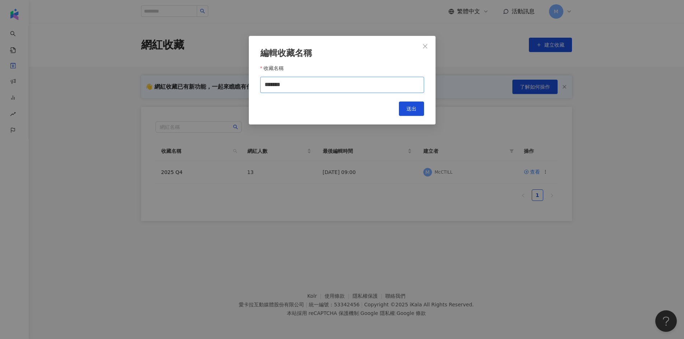
drag, startPoint x: 318, startPoint y: 88, endPoint x: 215, endPoint y: 78, distance: 103.5
click at [215, 78] on div "編輯收藏名稱 收藏名稱 ******* Cancel 送出" at bounding box center [342, 169] width 684 height 339
type input "*****"
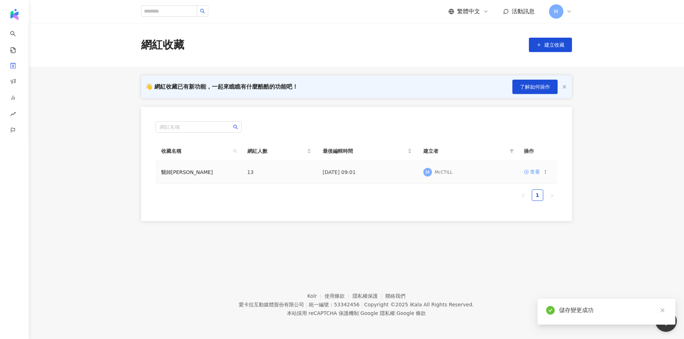
click at [529, 173] on link "查看" at bounding box center [532, 172] width 16 height 8
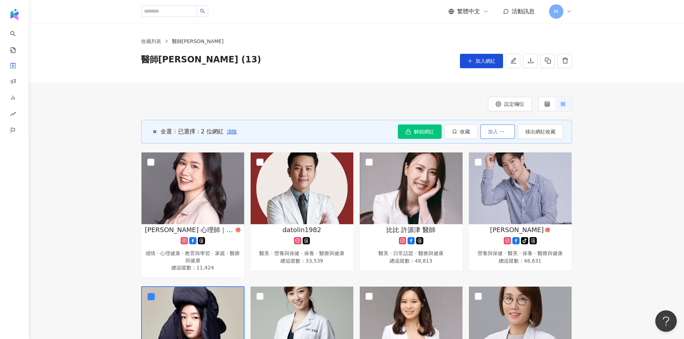
click at [503, 132] on circle "button" at bounding box center [503, 131] width 0 height 0
click at [470, 135] on button "收藏" at bounding box center [460, 132] width 33 height 14
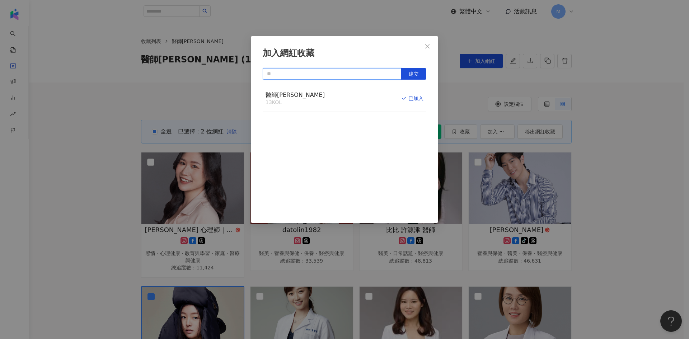
click at [374, 69] on input "text" at bounding box center [332, 73] width 139 height 11
click at [414, 74] on span "建立" at bounding box center [414, 74] width 10 height 6
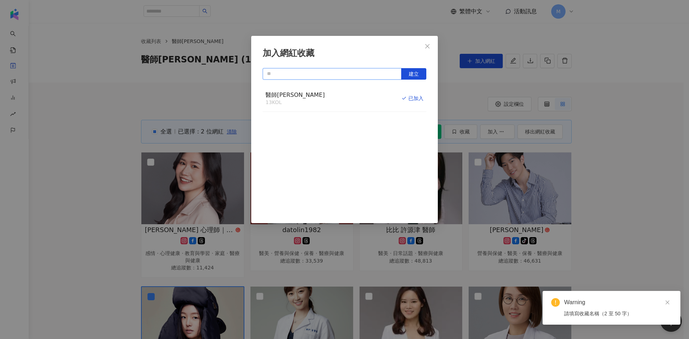
click at [352, 72] on input "text" at bounding box center [332, 73] width 139 height 11
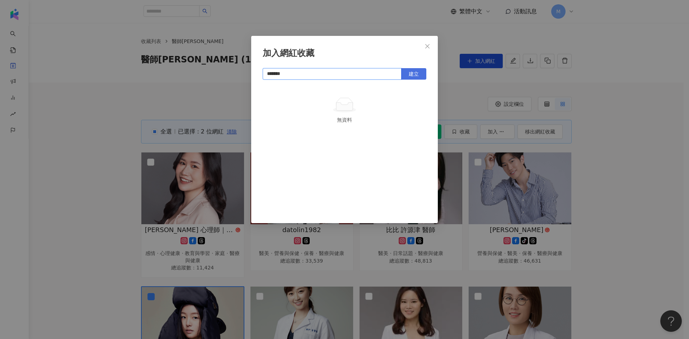
click at [409, 75] on span "建立" at bounding box center [414, 74] width 10 height 6
type input "*******"
click at [426, 48] on icon "close" at bounding box center [427, 46] width 4 height 4
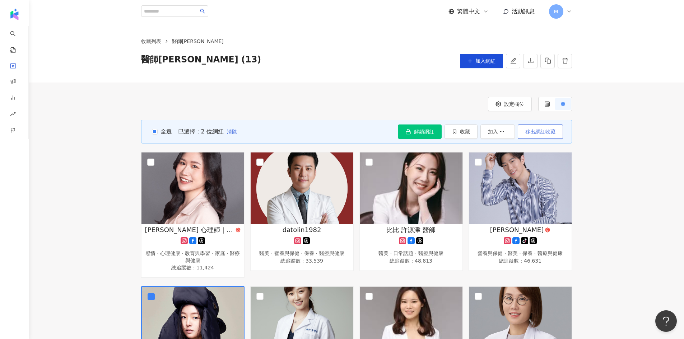
click at [534, 132] on span "移出網紅收藏" at bounding box center [540, 132] width 30 height 6
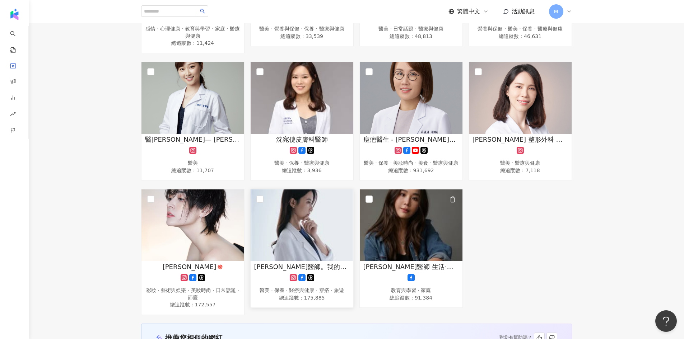
scroll to position [215, 0]
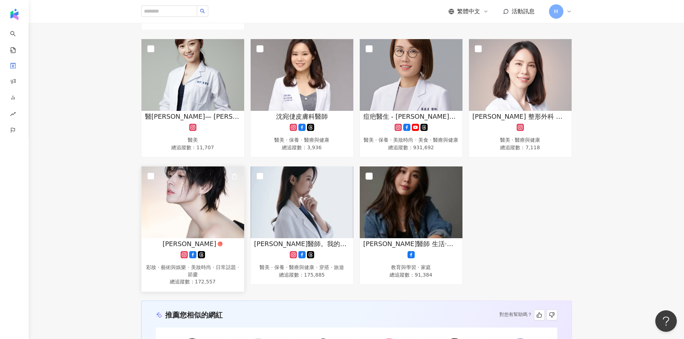
click at [155, 182] on img at bounding box center [192, 203] width 103 height 72
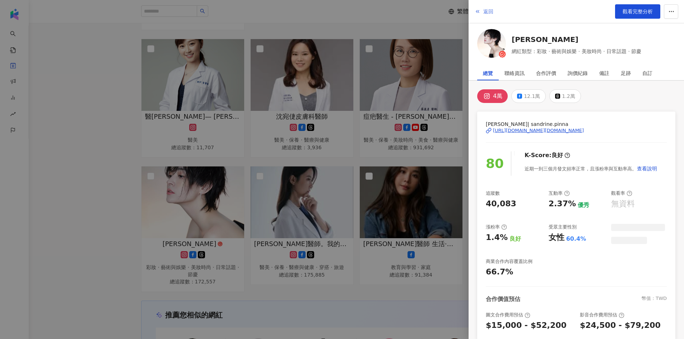
click at [485, 10] on span "返回" at bounding box center [488, 12] width 10 height 6
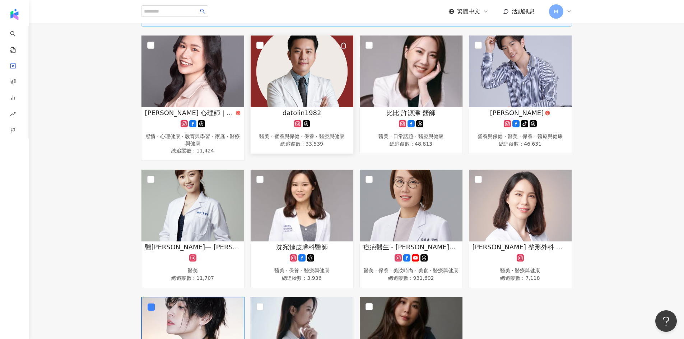
scroll to position [0, 0]
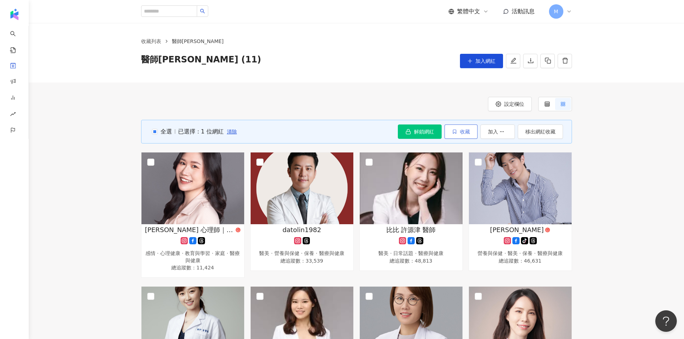
click at [460, 131] on span "收藏" at bounding box center [465, 132] width 10 height 6
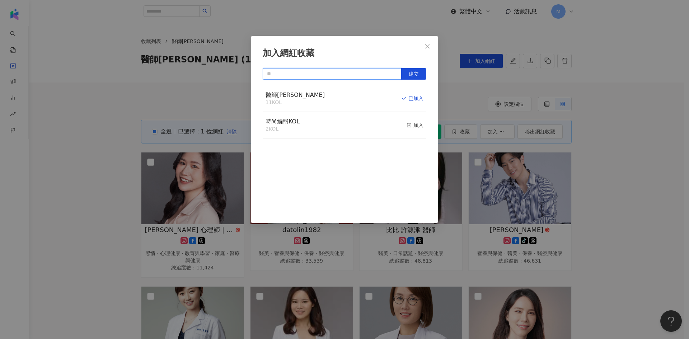
click at [350, 72] on input "text" at bounding box center [332, 73] width 139 height 11
click at [407, 76] on button "建立" at bounding box center [413, 73] width 25 height 11
type input "*******"
click at [427, 43] on icon "close" at bounding box center [428, 46] width 6 height 6
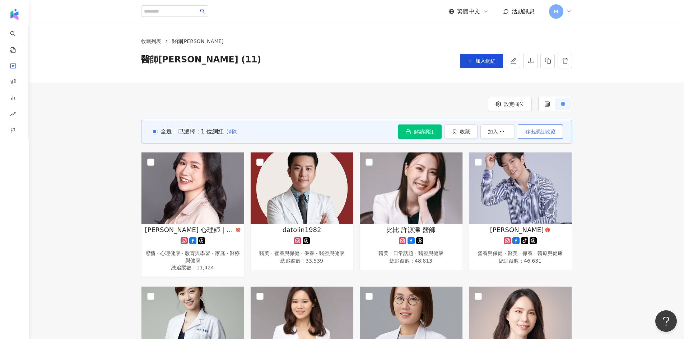
click at [532, 135] on span "移出網紅收藏" at bounding box center [540, 132] width 30 height 6
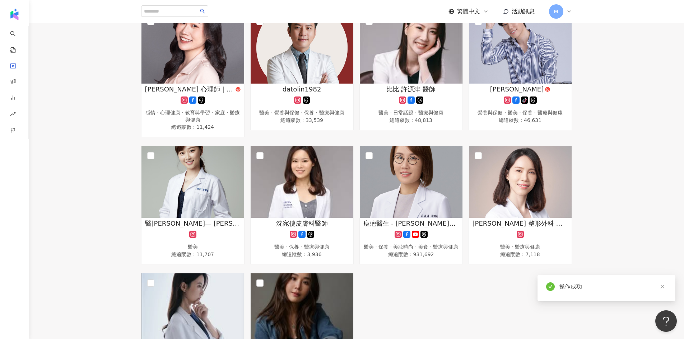
scroll to position [36, 0]
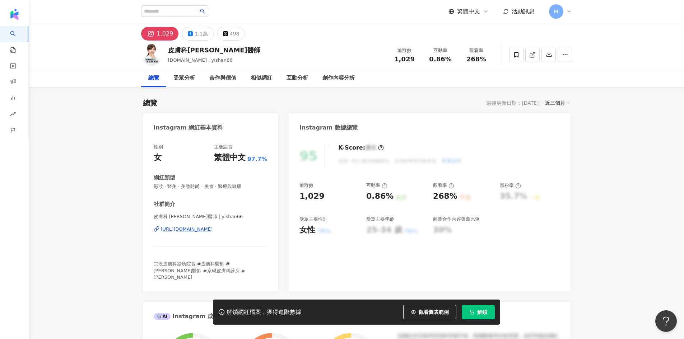
click at [213, 231] on div "https://www.instagram.com/yishan66/" at bounding box center [187, 229] width 52 height 6
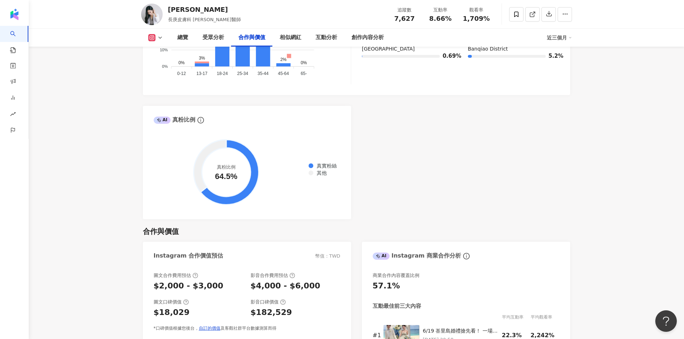
scroll to position [1005, 0]
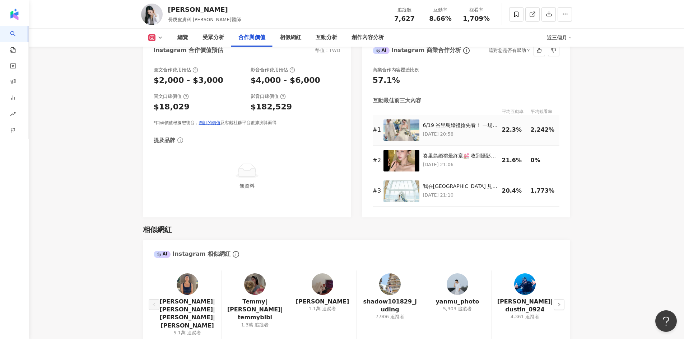
click at [400, 130] on img at bounding box center [401, 130] width 36 height 22
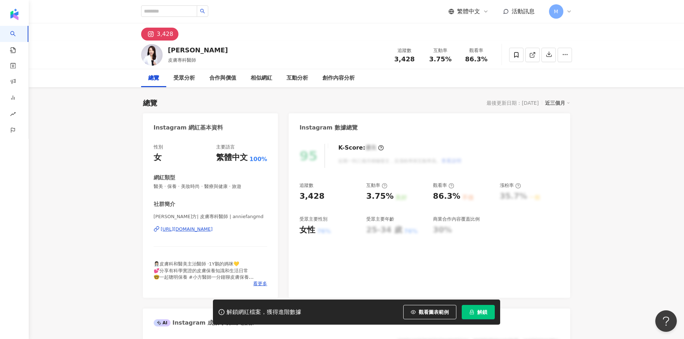
click at [213, 231] on div "https://www.instagram.com/anniefangmd/" at bounding box center [187, 229] width 52 height 6
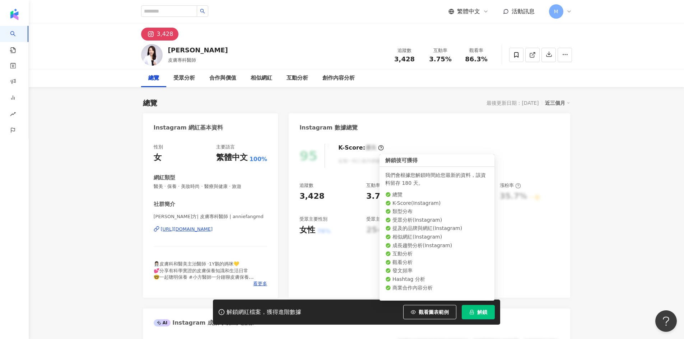
click at [486, 314] on span "解鎖" at bounding box center [482, 312] width 10 height 6
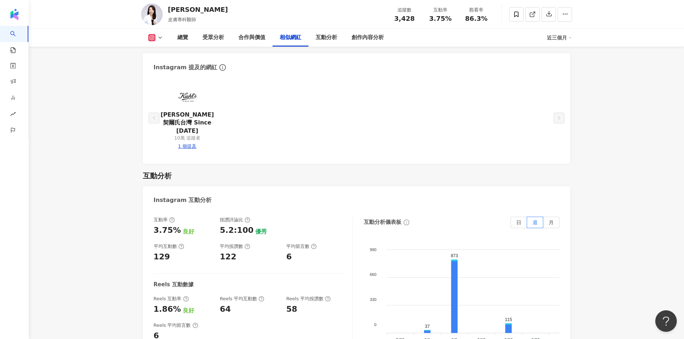
scroll to position [1292, 0]
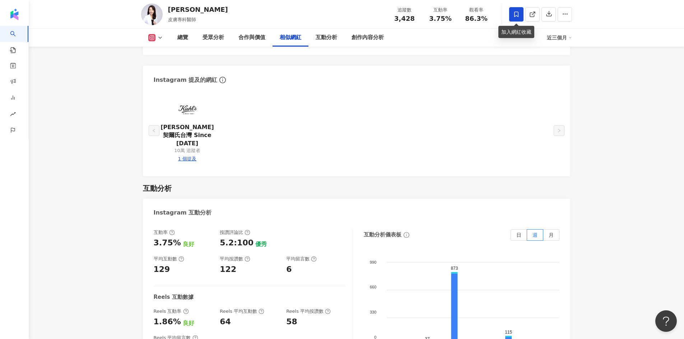
click at [516, 14] on icon at bounding box center [516, 14] width 6 height 6
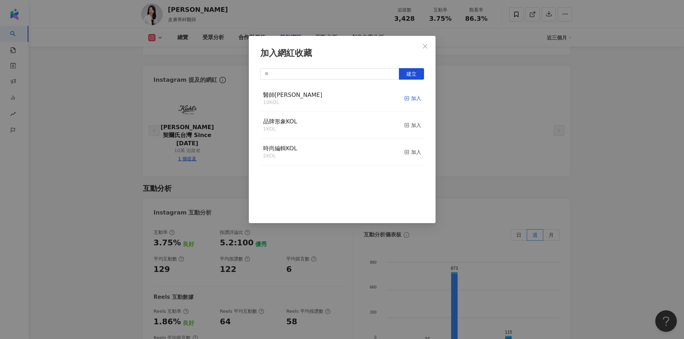
click at [407, 100] on div "加入" at bounding box center [412, 98] width 17 height 8
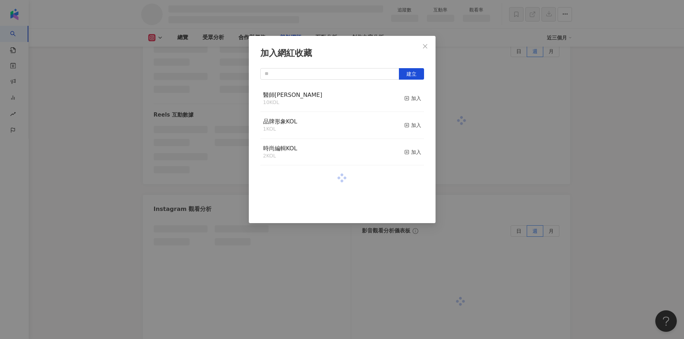
scroll to position [1108, 0]
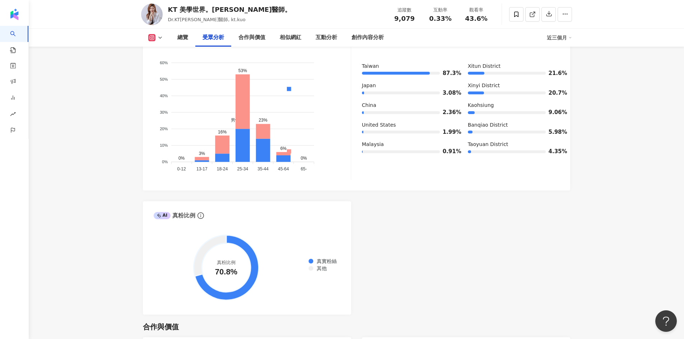
scroll to position [933, 0]
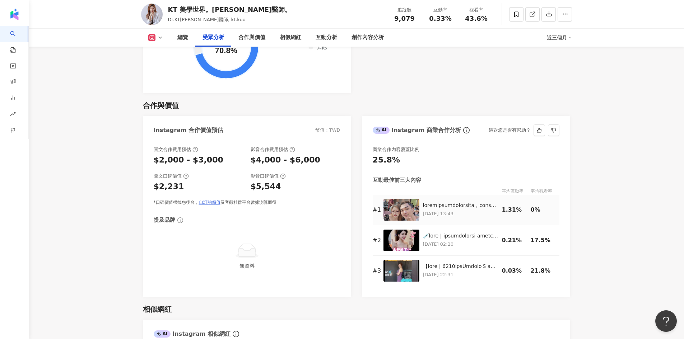
click at [414, 208] on img at bounding box center [401, 210] width 36 height 22
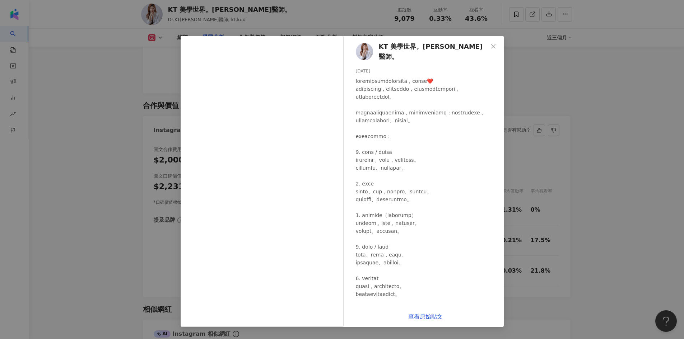
click at [639, 221] on div "KT 美學世界。[PERSON_NAME]醫師。 [DATE] 118 1 查看原始貼文" at bounding box center [342, 169] width 684 height 339
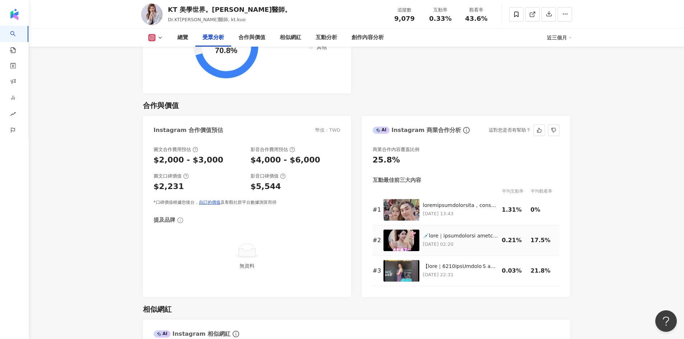
click at [394, 239] on img at bounding box center [401, 241] width 36 height 22
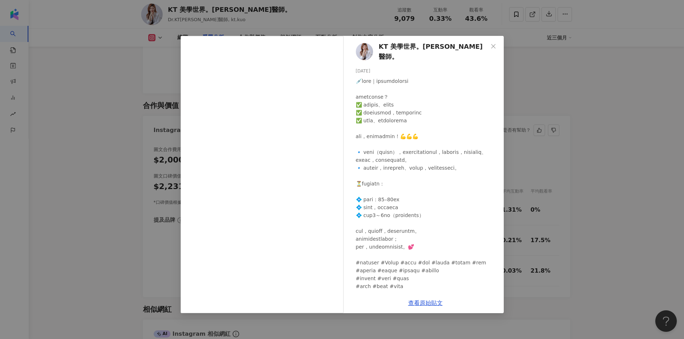
click at [634, 122] on div "KT 美學世界。[PERSON_NAME]醫師。 [DATE] 19 1,585 查看原始貼文" at bounding box center [342, 169] width 684 height 339
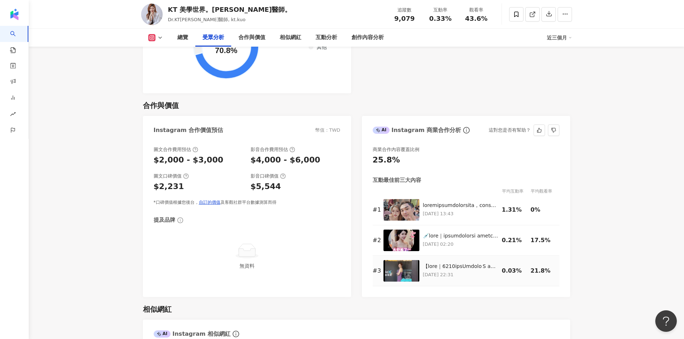
click at [405, 267] on img at bounding box center [401, 271] width 36 height 22
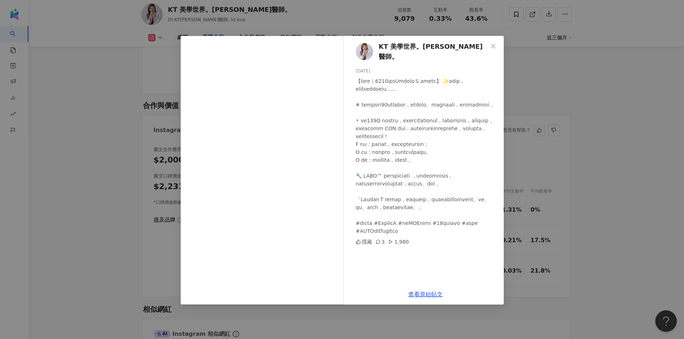
drag, startPoint x: 610, startPoint y: 141, endPoint x: 605, endPoint y: 141, distance: 4.7
click at [610, 141] on div "KT 美學世界。郭美妤醫師。 2025/7/29 隱藏 3 1,980 查看原始貼文" at bounding box center [342, 169] width 684 height 339
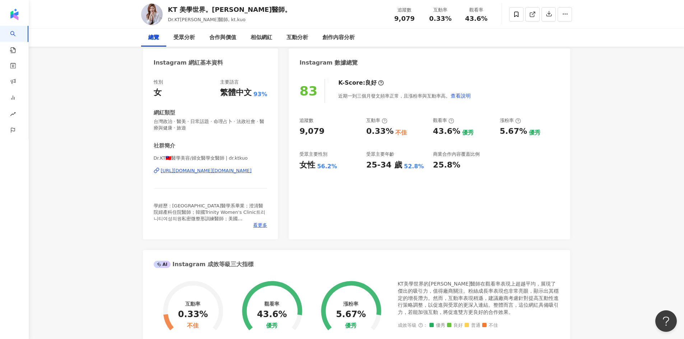
scroll to position [0, 0]
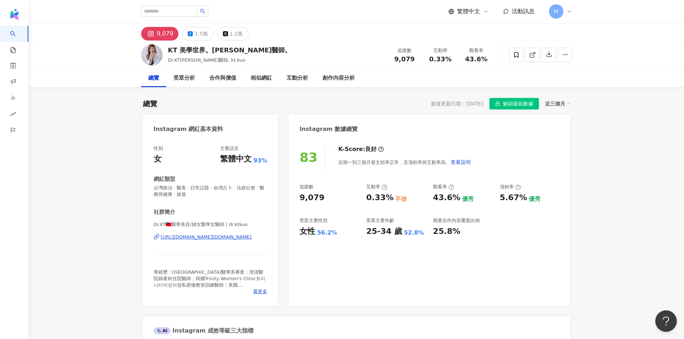
click at [232, 238] on div "https://www.instagram.com/dr.ktkuo/" at bounding box center [206, 237] width 91 height 6
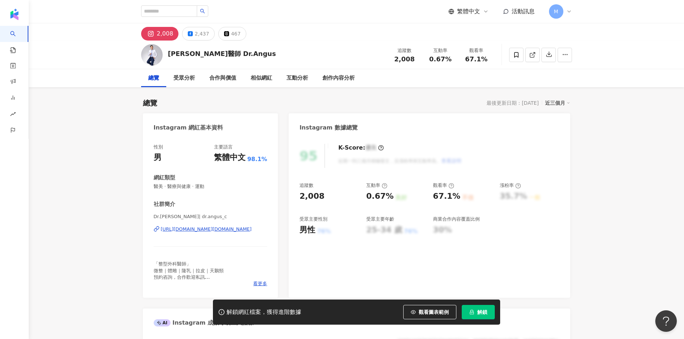
click at [239, 230] on div "https://www.instagram.com/dr.angus_c/" at bounding box center [206, 229] width 91 height 6
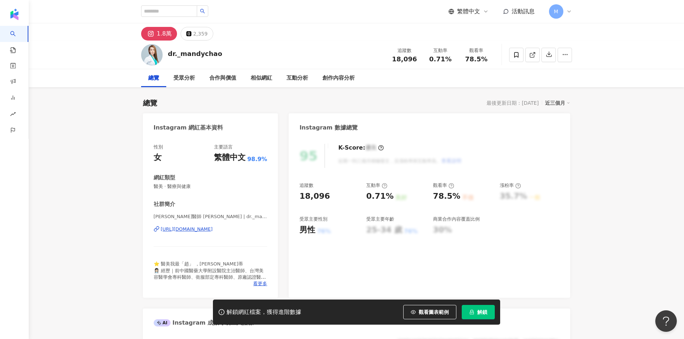
click at [213, 233] on div "[URL][DOMAIN_NAME]" at bounding box center [187, 229] width 52 height 6
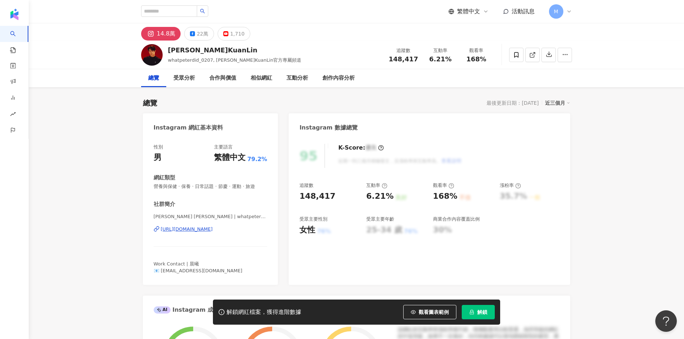
click at [213, 230] on div "https://www.instagram.com/whatpeterdid_0207/" at bounding box center [187, 229] width 52 height 6
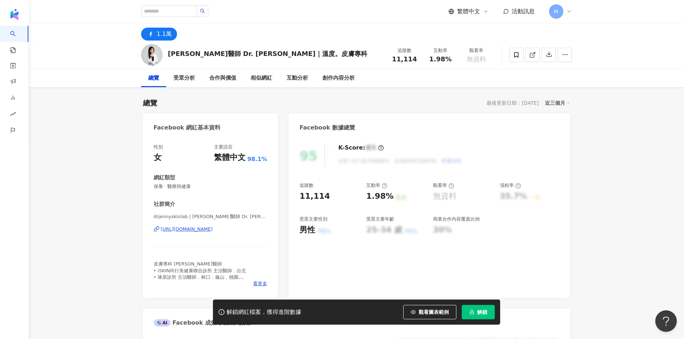
click at [206, 229] on div "https://www.facebook.com/105660415122941" at bounding box center [187, 229] width 52 height 6
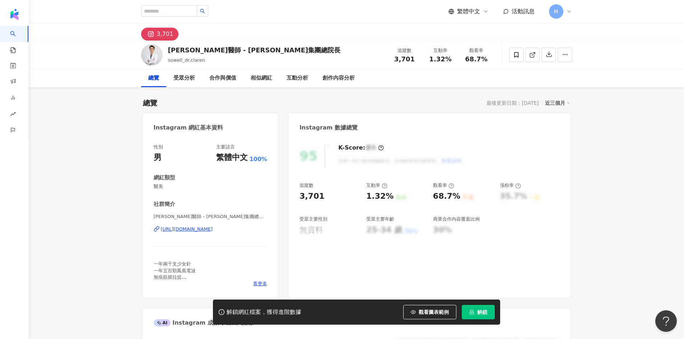
scroll to position [72, 0]
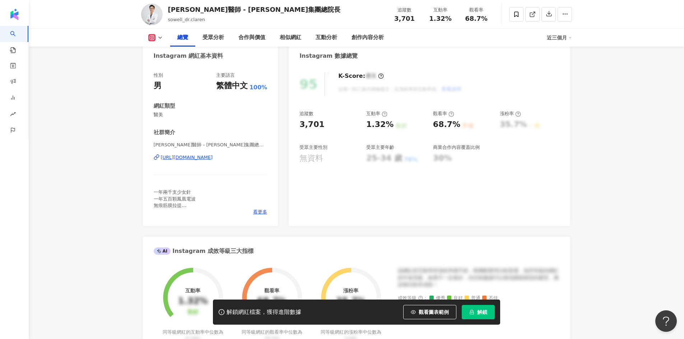
click at [208, 156] on div "[URL][DOMAIN_NAME]" at bounding box center [187, 157] width 52 height 6
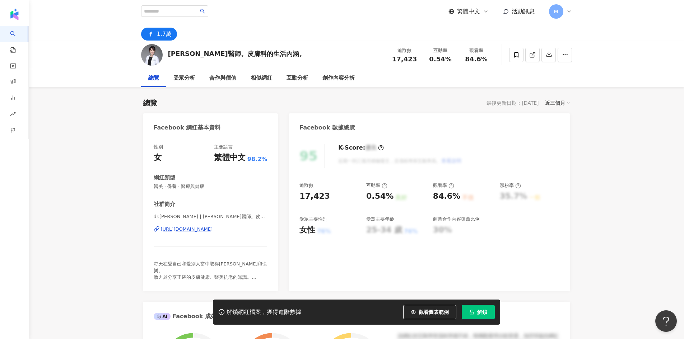
scroll to position [36, 0]
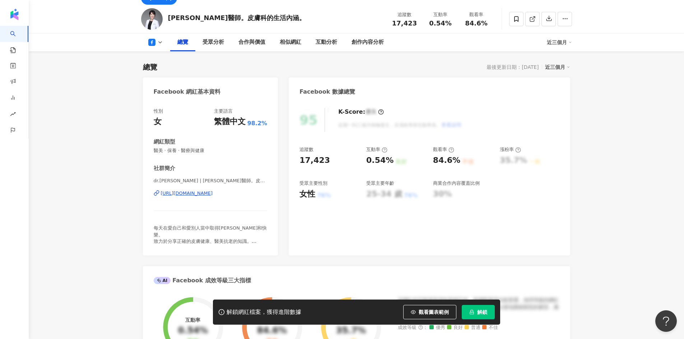
click at [213, 194] on div "https://www.facebook.com/111440844015963" at bounding box center [187, 193] width 52 height 6
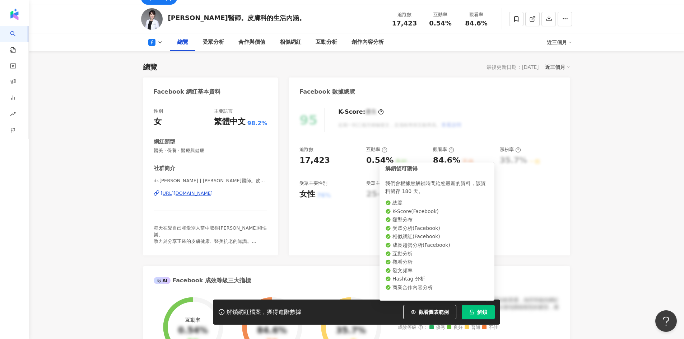
click at [475, 308] on button "解鎖" at bounding box center [477, 312] width 33 height 14
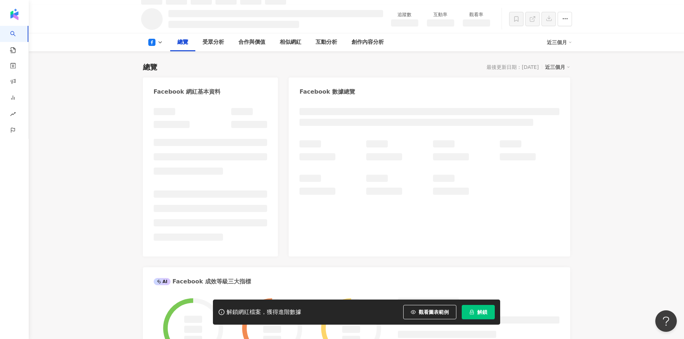
scroll to position [43, 0]
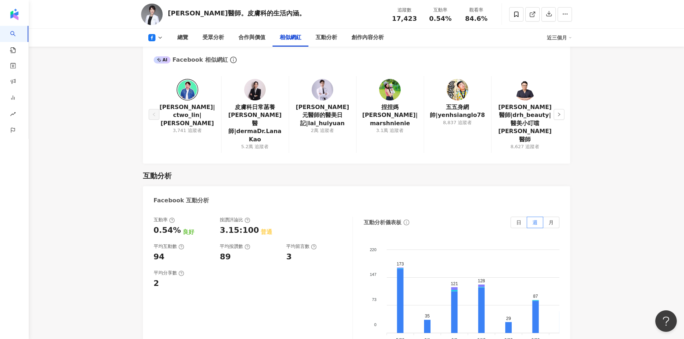
scroll to position [1036, 0]
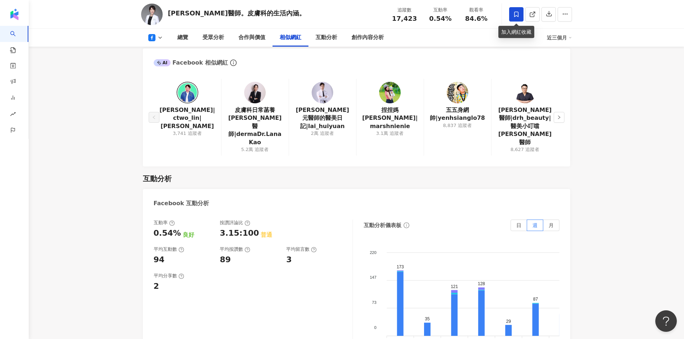
click at [515, 13] on icon at bounding box center [516, 14] width 6 height 6
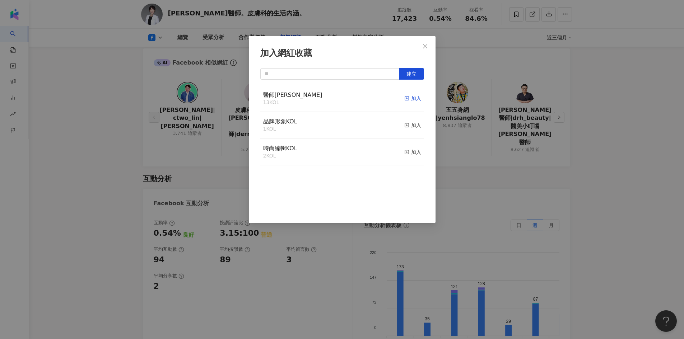
click at [405, 97] on div "加入" at bounding box center [412, 98] width 17 height 8
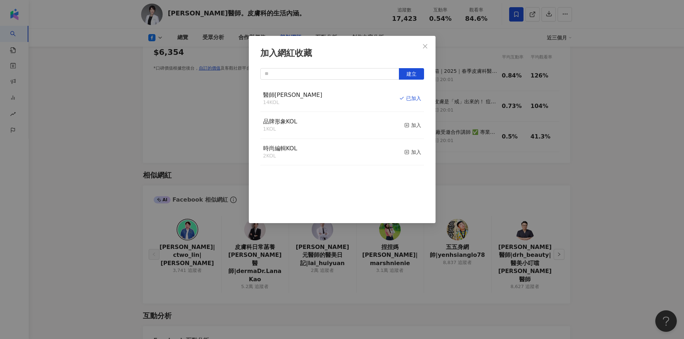
scroll to position [1028, 0]
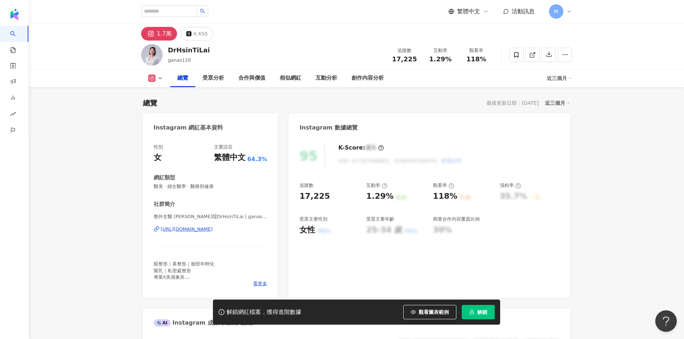
click at [213, 233] on div "https://www.instagram.com/ganas120/" at bounding box center [187, 229] width 52 height 6
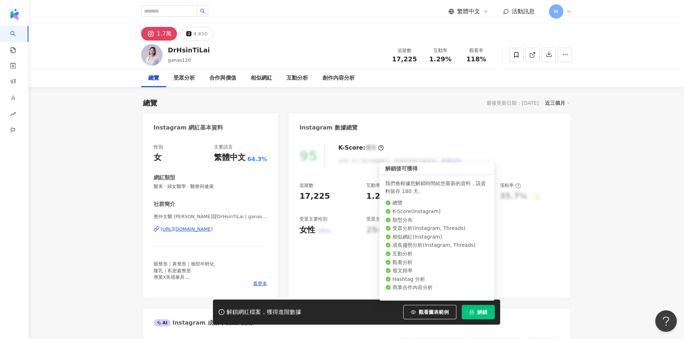
click at [474, 313] on button "解鎖" at bounding box center [477, 312] width 33 height 14
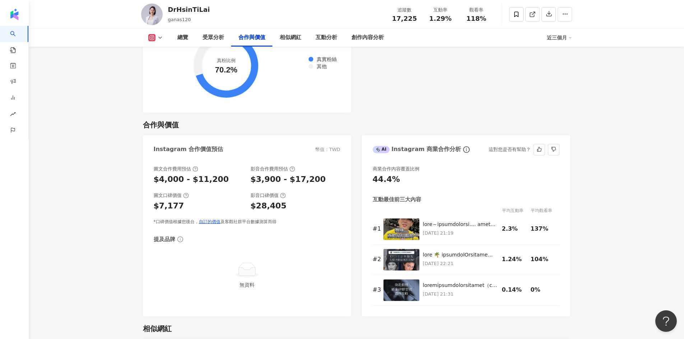
scroll to position [969, 0]
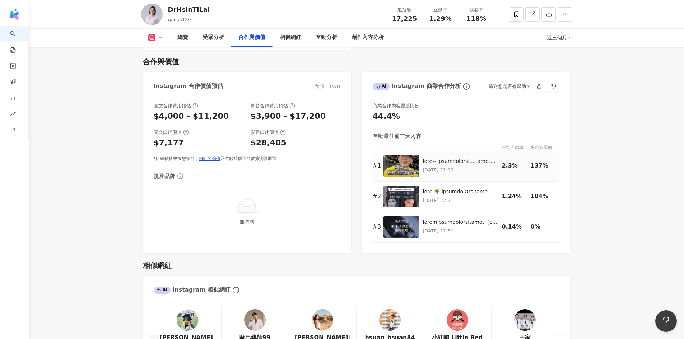
click at [401, 157] on img at bounding box center [401, 166] width 36 height 22
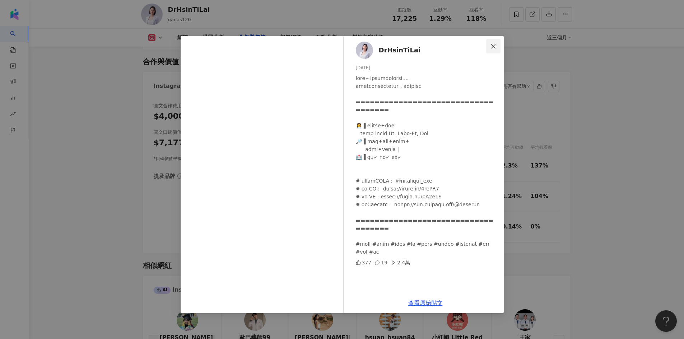
click at [494, 48] on icon "close" at bounding box center [493, 46] width 6 height 6
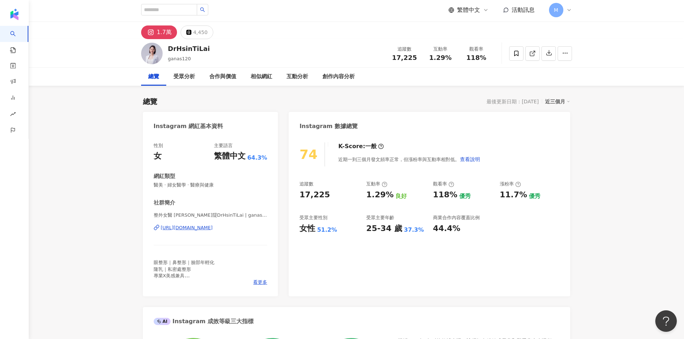
scroll to position [0, 0]
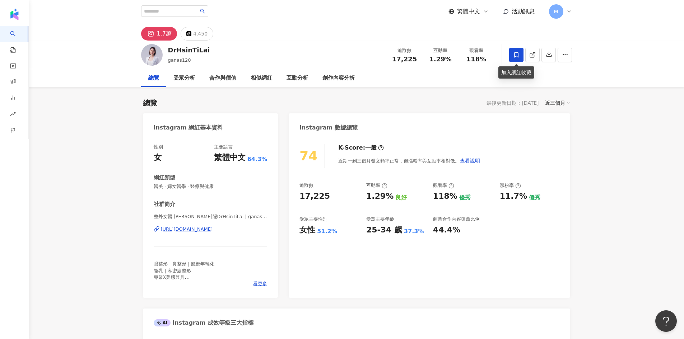
click at [521, 56] on span at bounding box center [516, 55] width 14 height 14
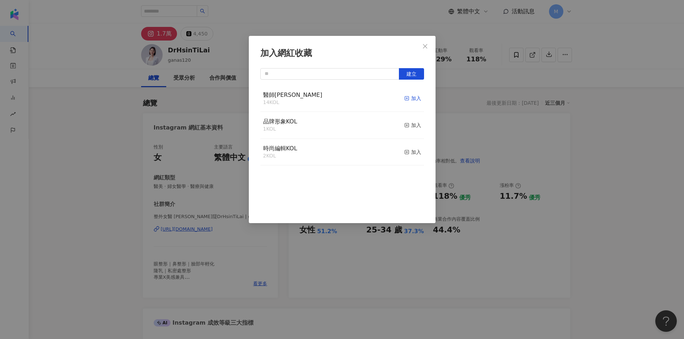
click at [408, 102] on div "加入" at bounding box center [412, 98] width 17 height 8
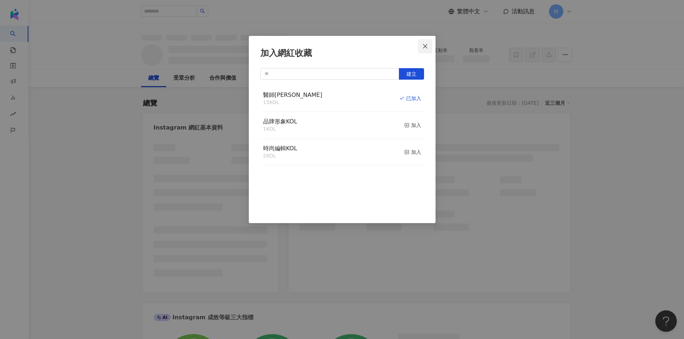
click at [425, 48] on icon "close" at bounding box center [425, 46] width 6 height 6
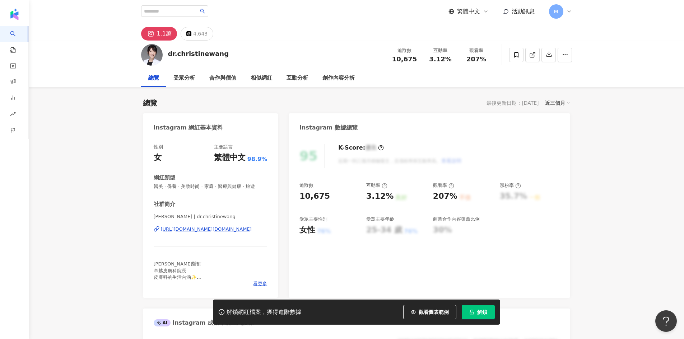
click at [250, 231] on div "[URL][DOMAIN_NAME][DOMAIN_NAME]" at bounding box center [206, 229] width 91 height 6
click at [516, 55] on icon at bounding box center [516, 55] width 6 height 6
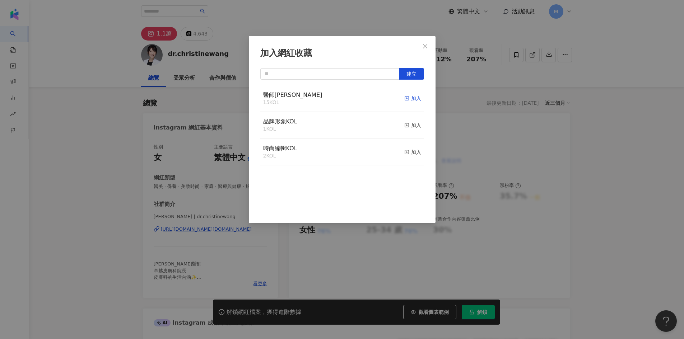
click at [408, 97] on div "加入" at bounding box center [412, 98] width 17 height 8
click at [96, 36] on div "加入網紅收藏 建立 醫師KOL 16 KOL 已加入 品牌形象KOL 1 KOL 加入 時尚編輯KOL 2 KOL 加入" at bounding box center [342, 169] width 684 height 339
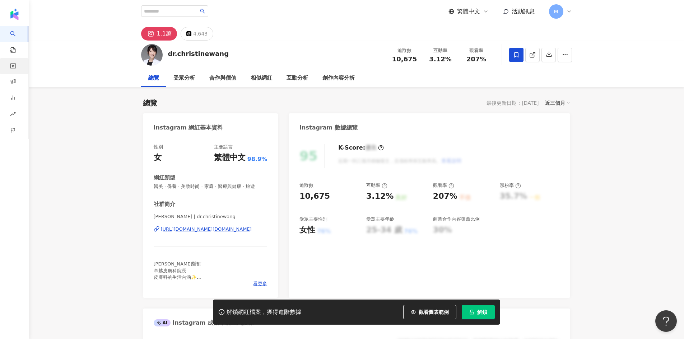
click at [17, 65] on div "資源庫" at bounding box center [14, 66] width 28 height 16
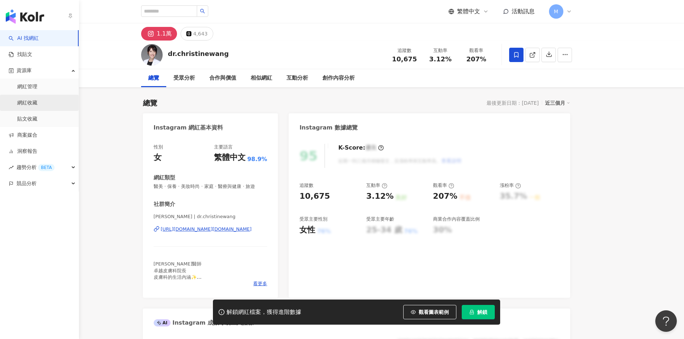
click at [37, 101] on link "網紅收藏" at bounding box center [27, 102] width 20 height 7
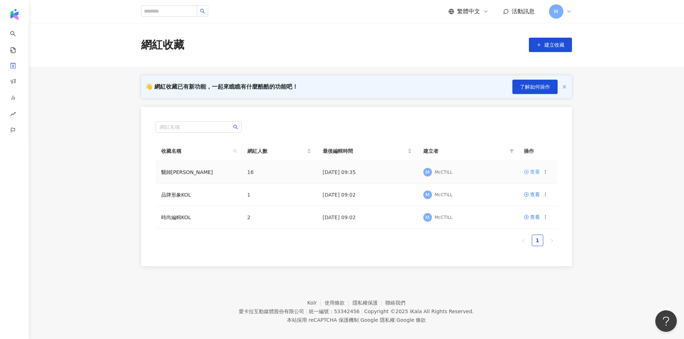
click at [534, 173] on div "查看" at bounding box center [535, 172] width 10 height 8
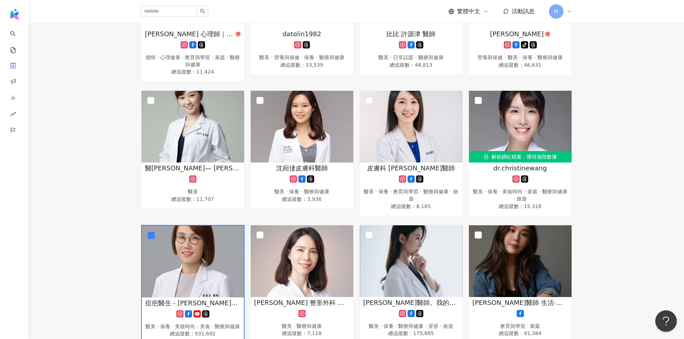
scroll to position [22, 0]
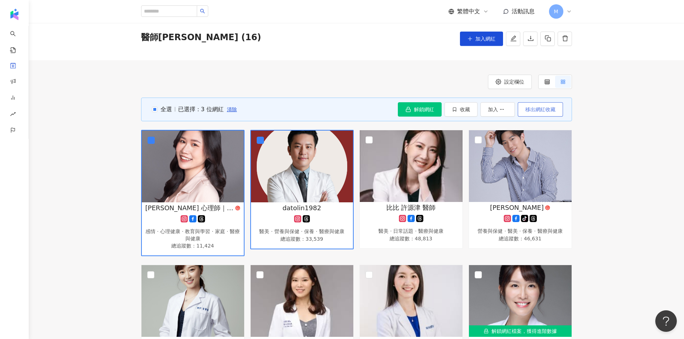
click at [538, 110] on span "移出網紅收藏" at bounding box center [540, 110] width 30 height 6
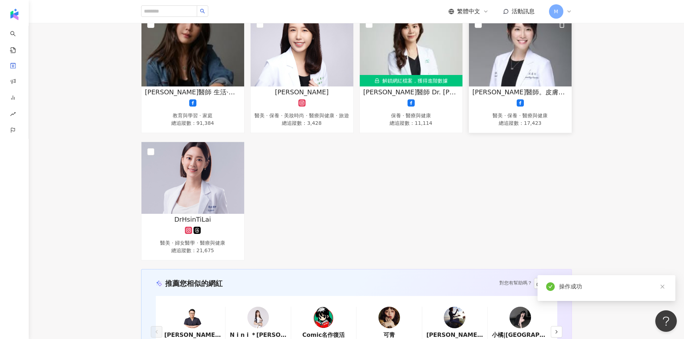
scroll to position [417, 0]
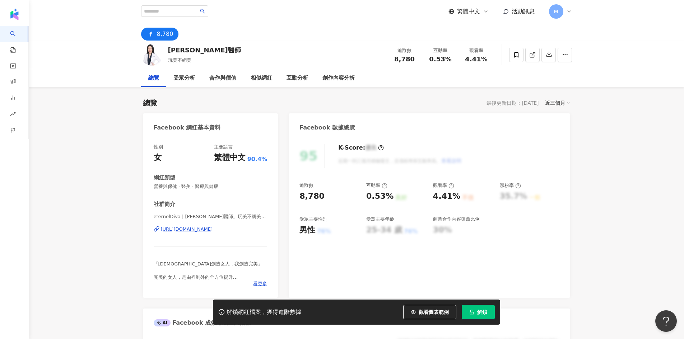
click at [213, 233] on div "https://www.facebook.com/105633371995163" at bounding box center [187, 229] width 52 height 6
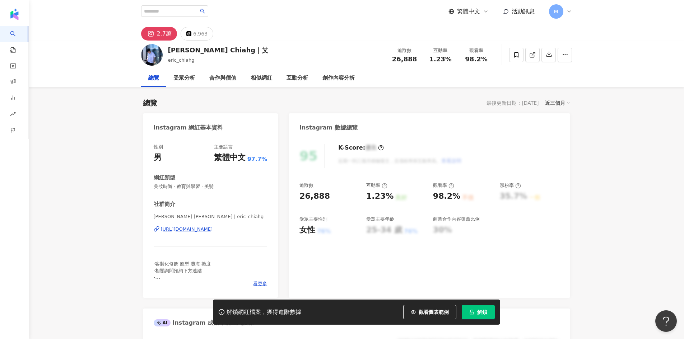
click at [213, 230] on div "https://www.instagram.com/eric_chiahg/" at bounding box center [187, 229] width 52 height 6
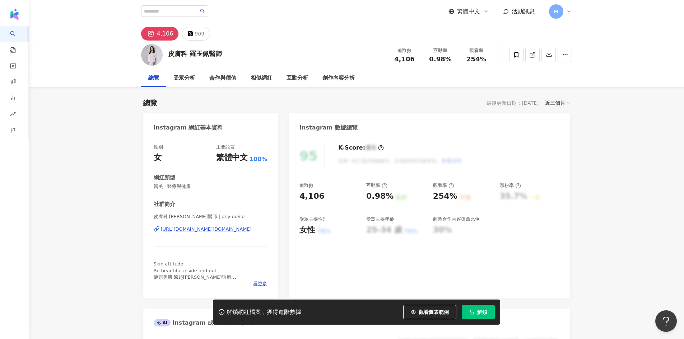
click at [230, 233] on div "[URL][DOMAIN_NAME][DOMAIN_NAME]" at bounding box center [206, 229] width 91 height 6
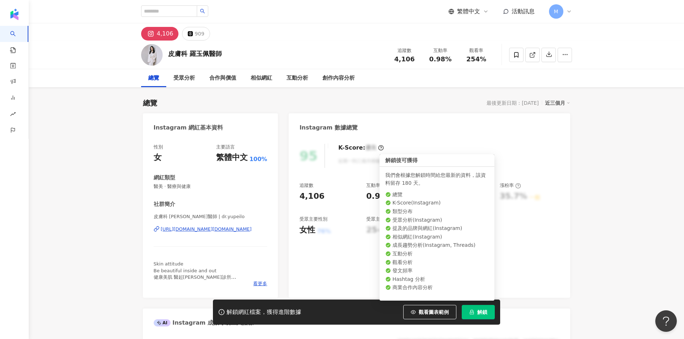
click at [472, 309] on button "解鎖" at bounding box center [477, 312] width 33 height 14
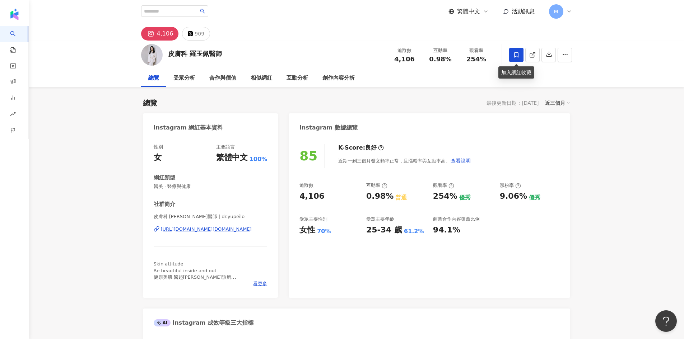
click at [517, 58] on span at bounding box center [516, 55] width 14 height 14
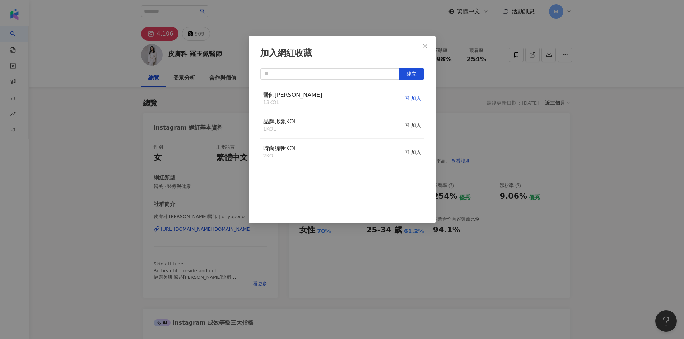
click at [407, 96] on div "加入" at bounding box center [412, 98] width 17 height 8
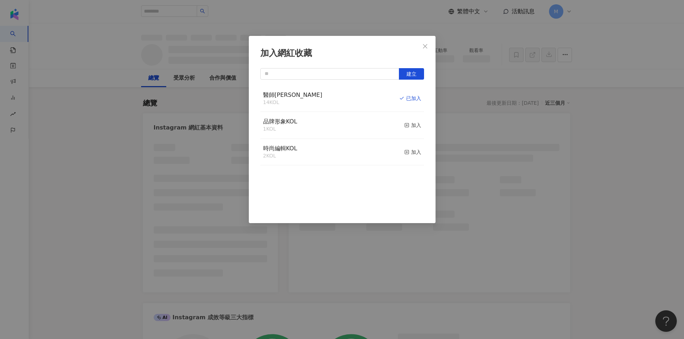
click at [426, 47] on icon "close" at bounding box center [425, 46] width 4 height 4
